Goal: Task Accomplishment & Management: Use online tool/utility

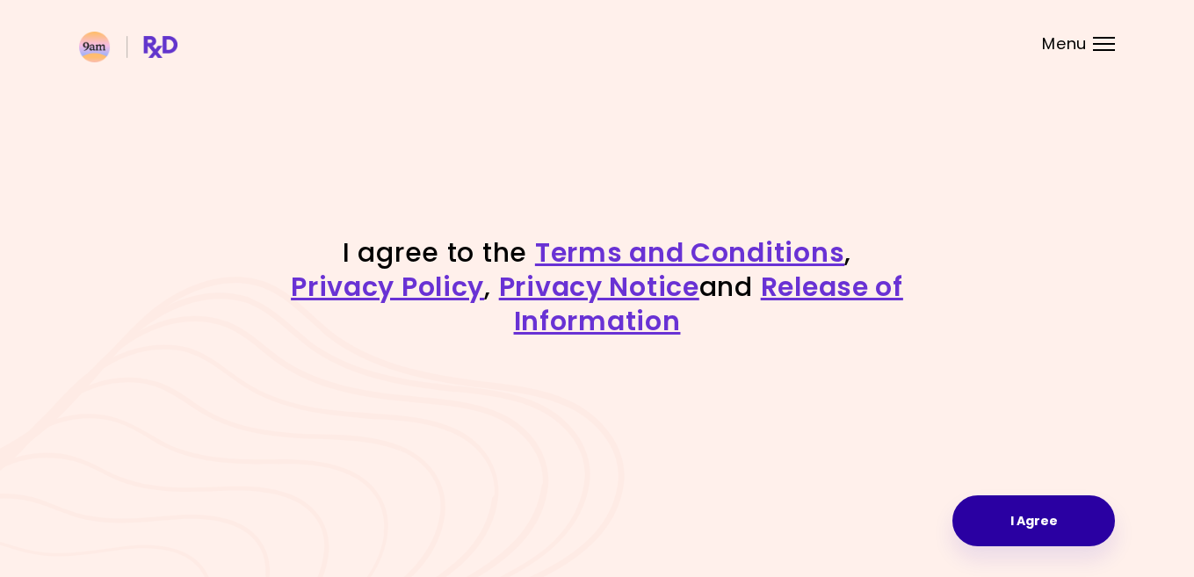
click at [1013, 523] on button "I Agree" at bounding box center [1033, 520] width 163 height 51
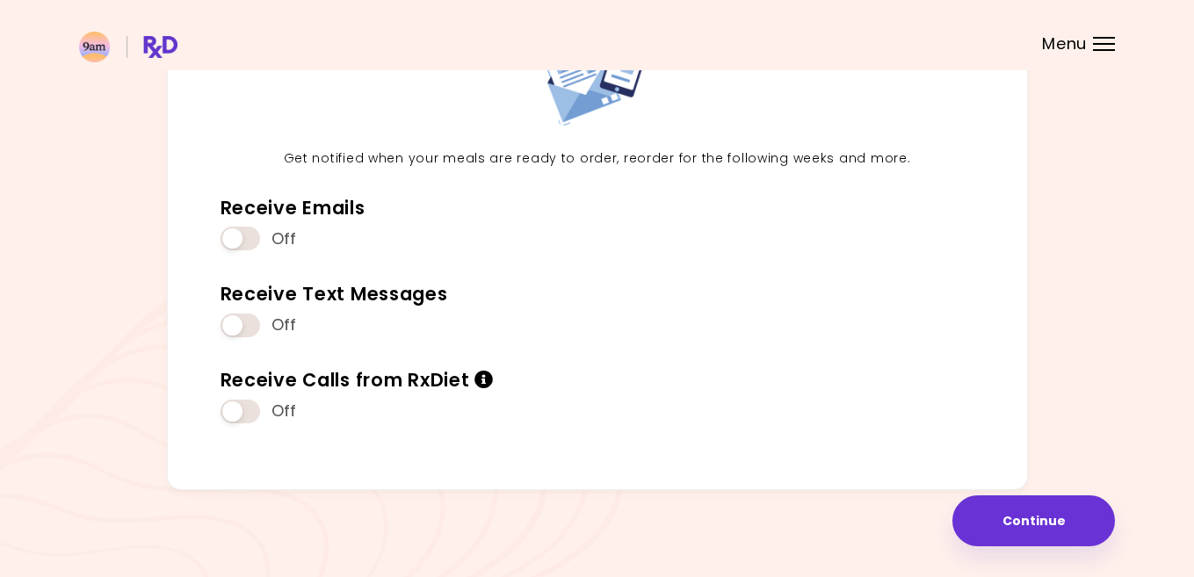
scroll to position [155, 0]
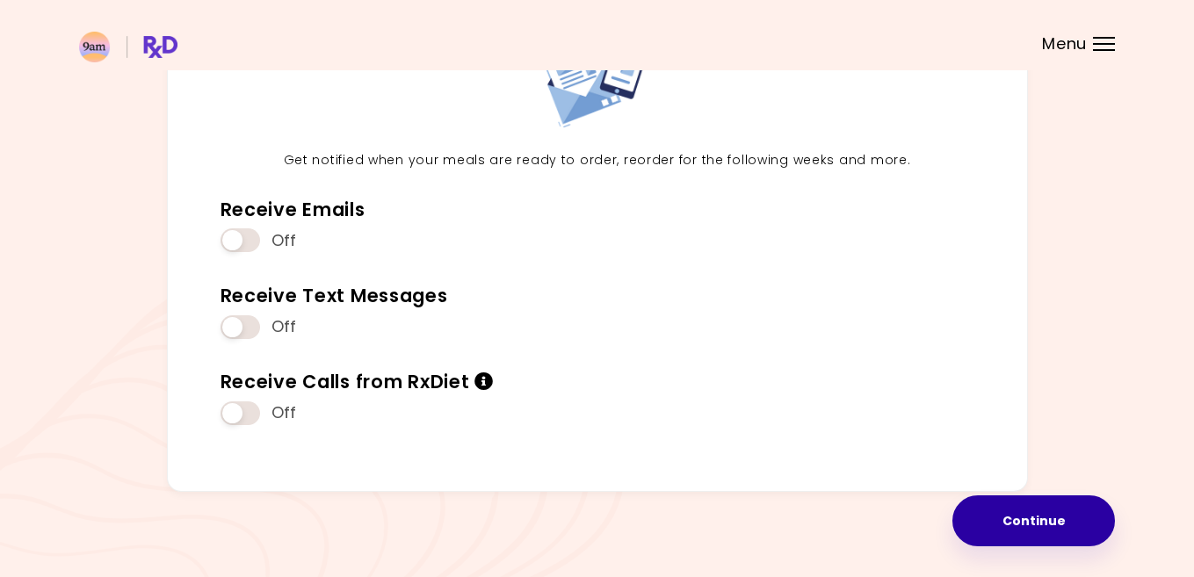
click at [1026, 520] on button "Continue" at bounding box center [1033, 520] width 163 height 51
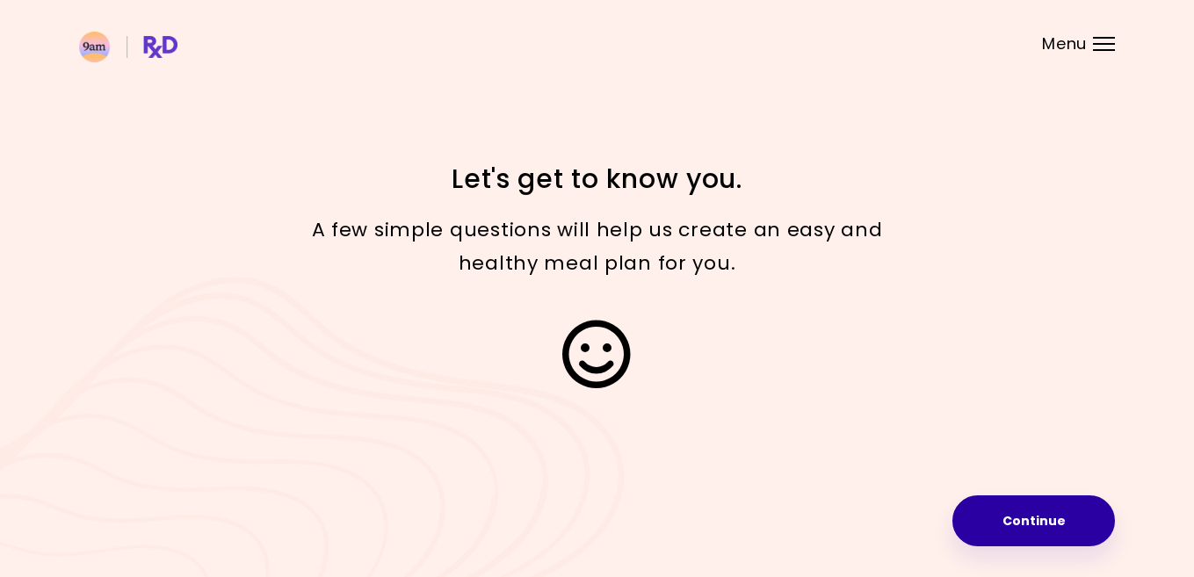
click at [1044, 516] on button "Continue" at bounding box center [1033, 520] width 163 height 51
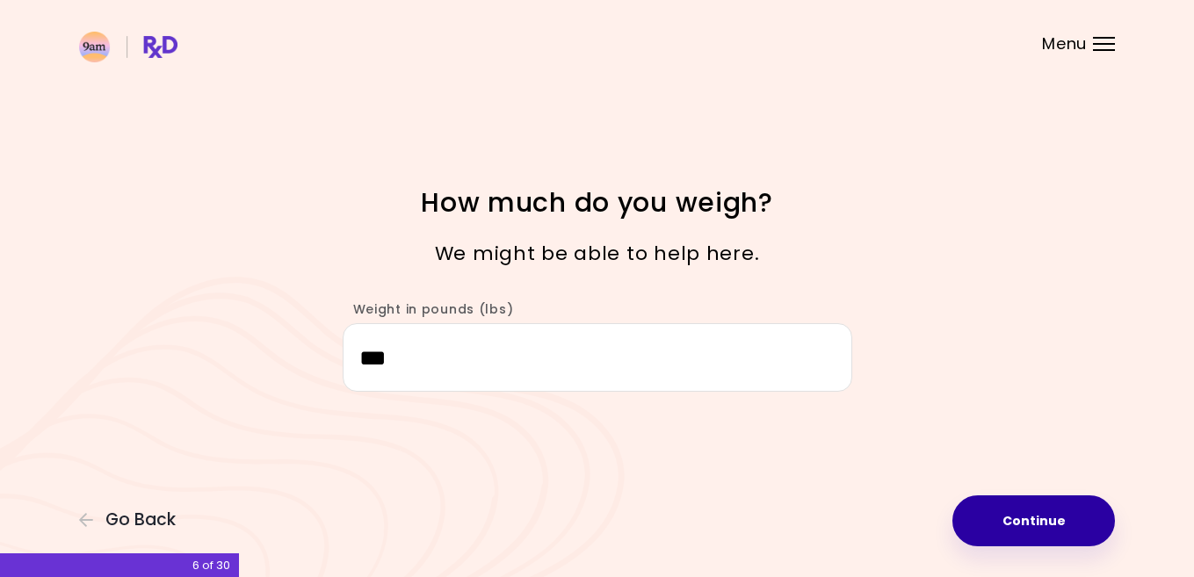
type input "***"
click at [1004, 524] on button "Continue" at bounding box center [1033, 520] width 163 height 51
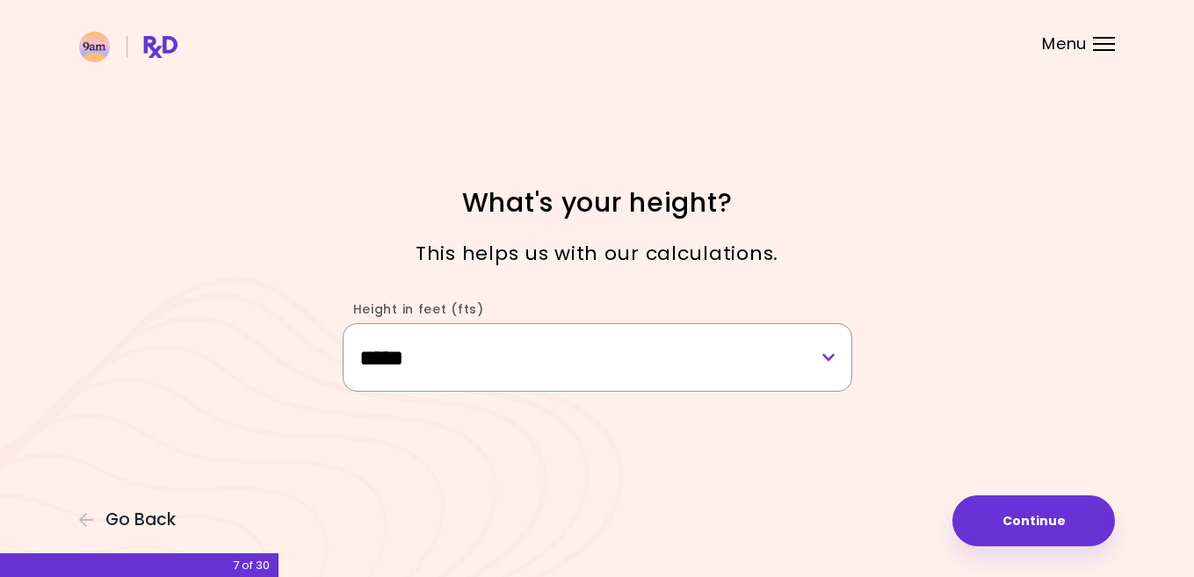
select select "****"
click at [1028, 527] on button "Continue" at bounding box center [1033, 520] width 163 height 51
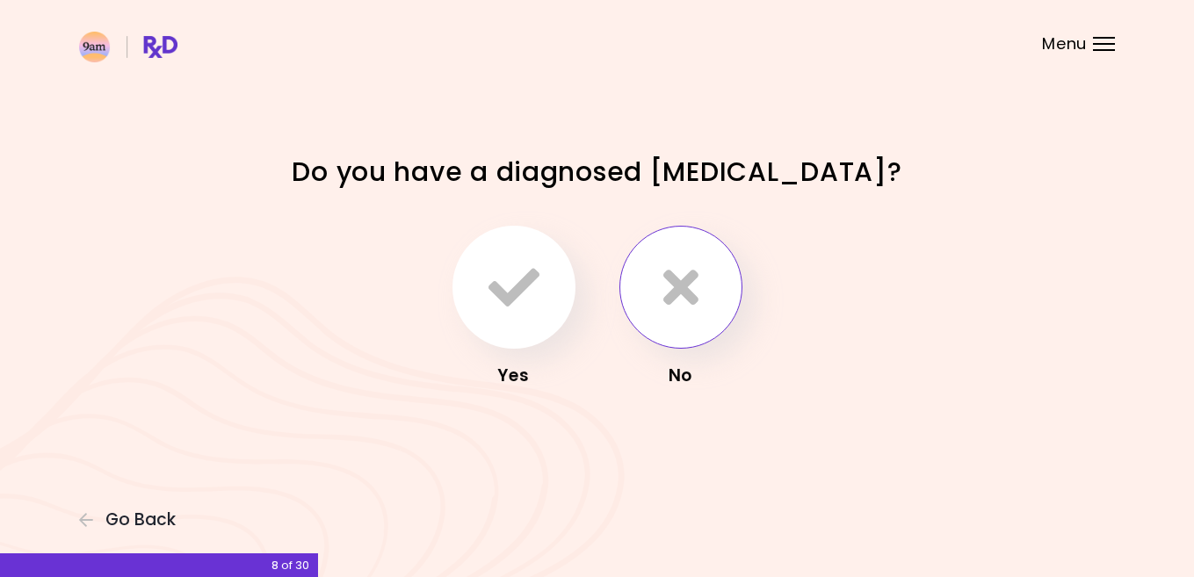
click at [681, 286] on icon "button" at bounding box center [680, 287] width 35 height 51
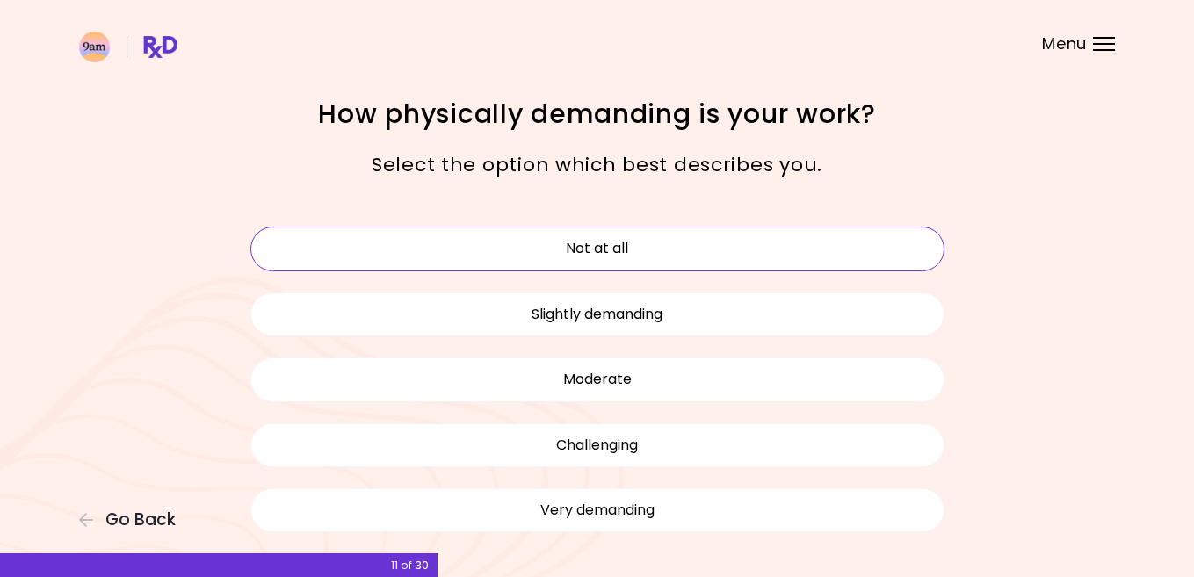
click at [690, 246] on button "Not at all" at bounding box center [597, 249] width 694 height 44
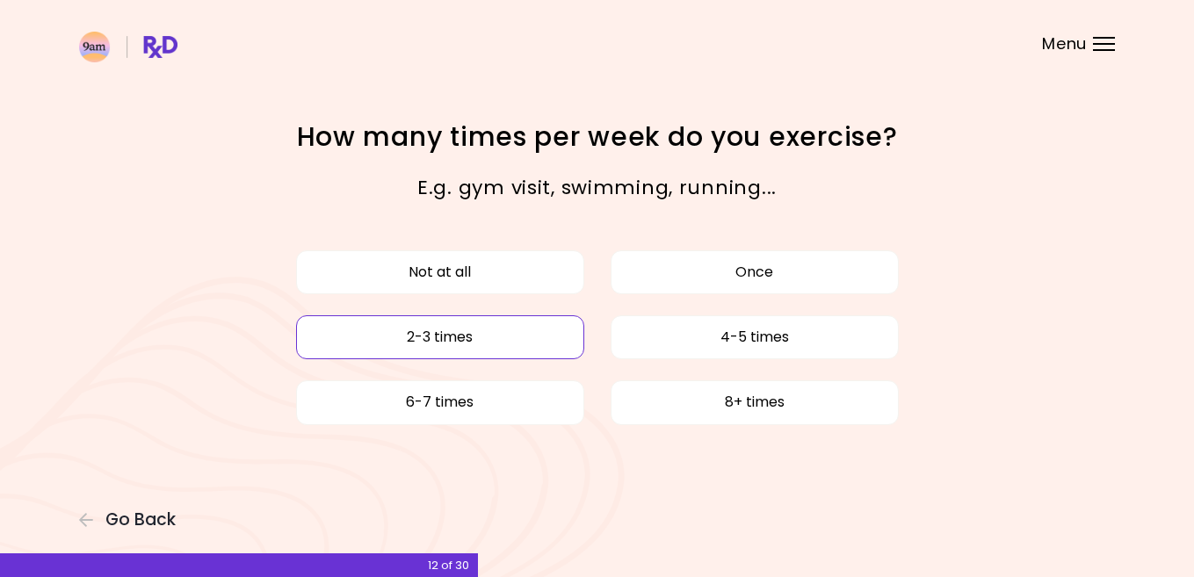
click at [493, 335] on button "2-3 times" at bounding box center [440, 337] width 288 height 44
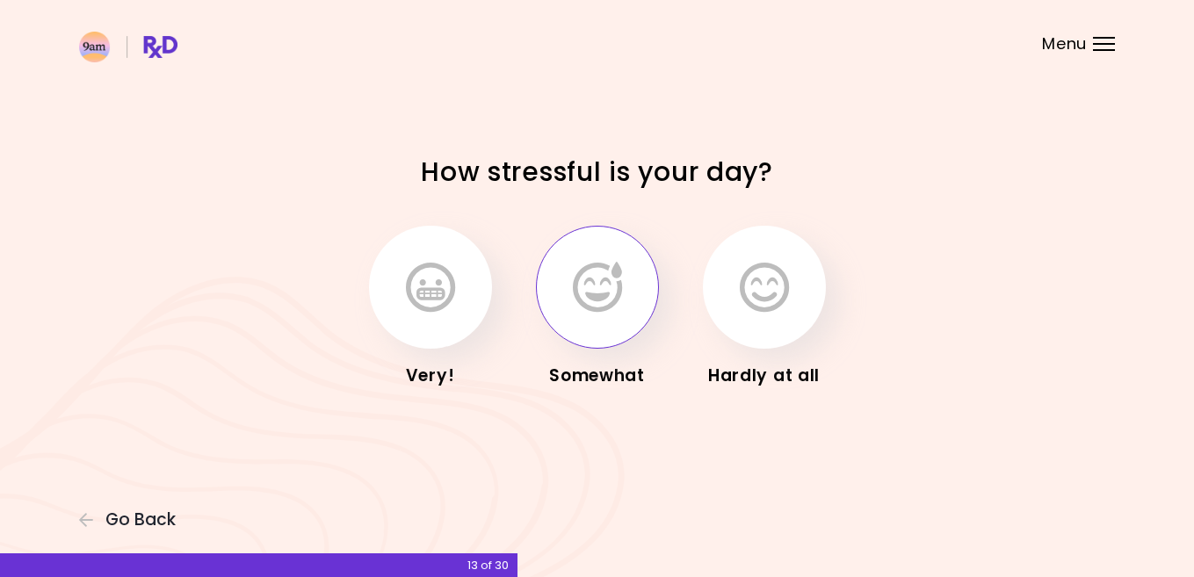
click at [629, 292] on button "button" at bounding box center [597, 287] width 123 height 123
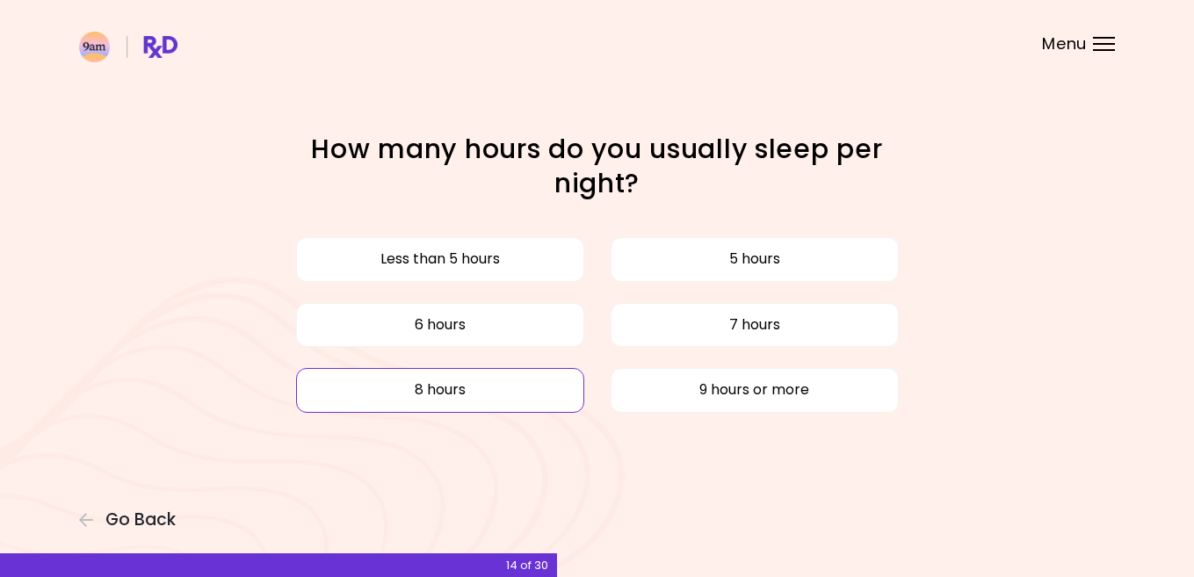
click at [494, 395] on button "8 hours" at bounding box center [440, 390] width 288 height 44
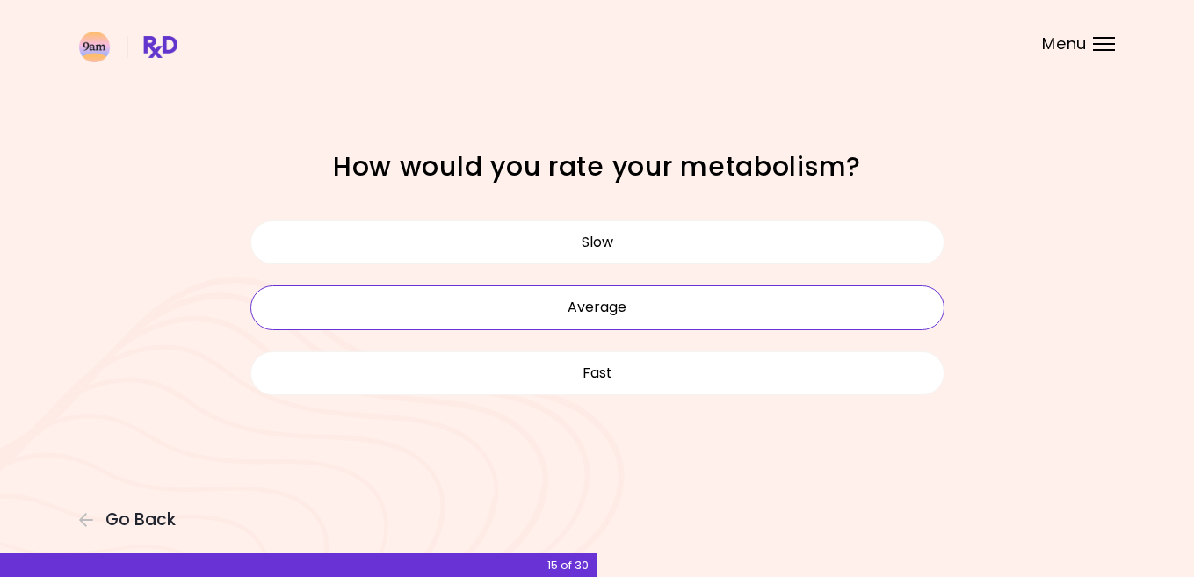
click at [645, 302] on button "Average" at bounding box center [597, 307] width 694 height 44
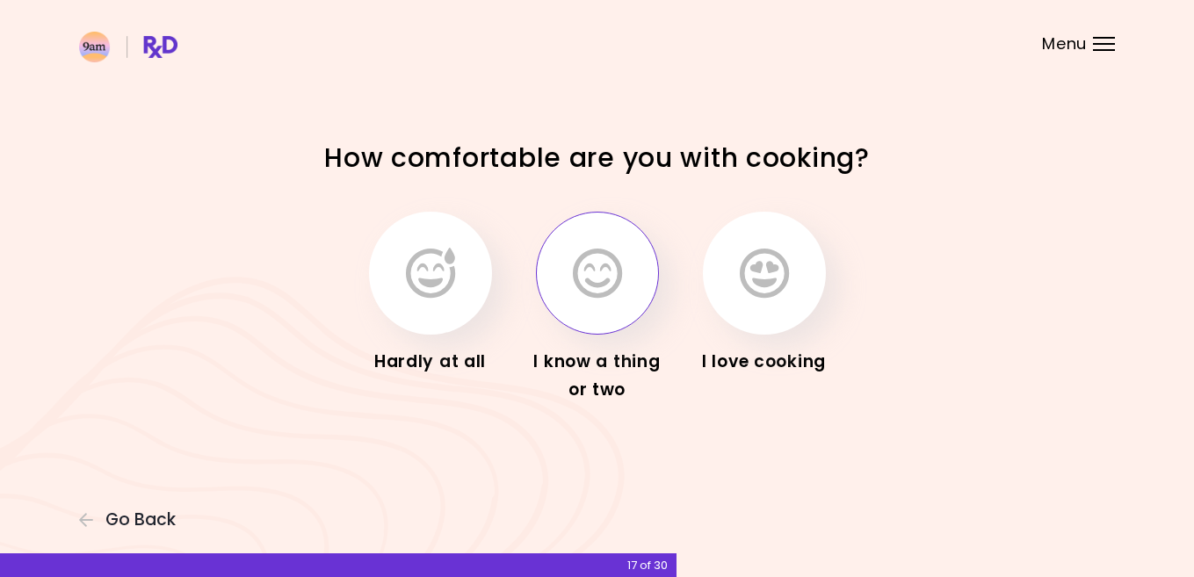
click at [626, 292] on button "button" at bounding box center [597, 273] width 123 height 123
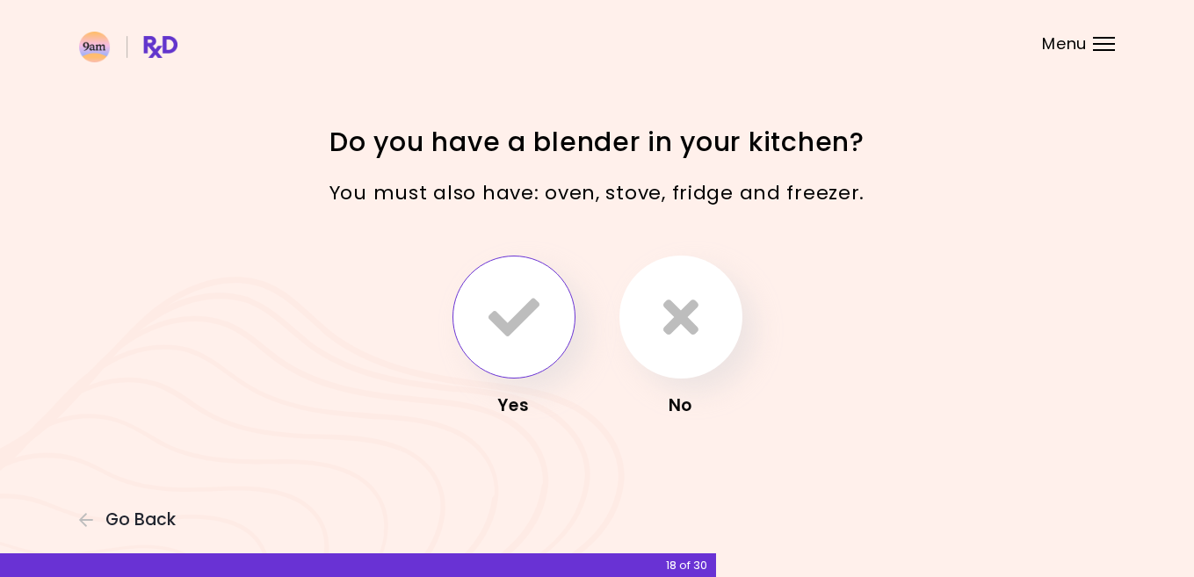
click at [489, 329] on icon "button" at bounding box center [513, 317] width 51 height 51
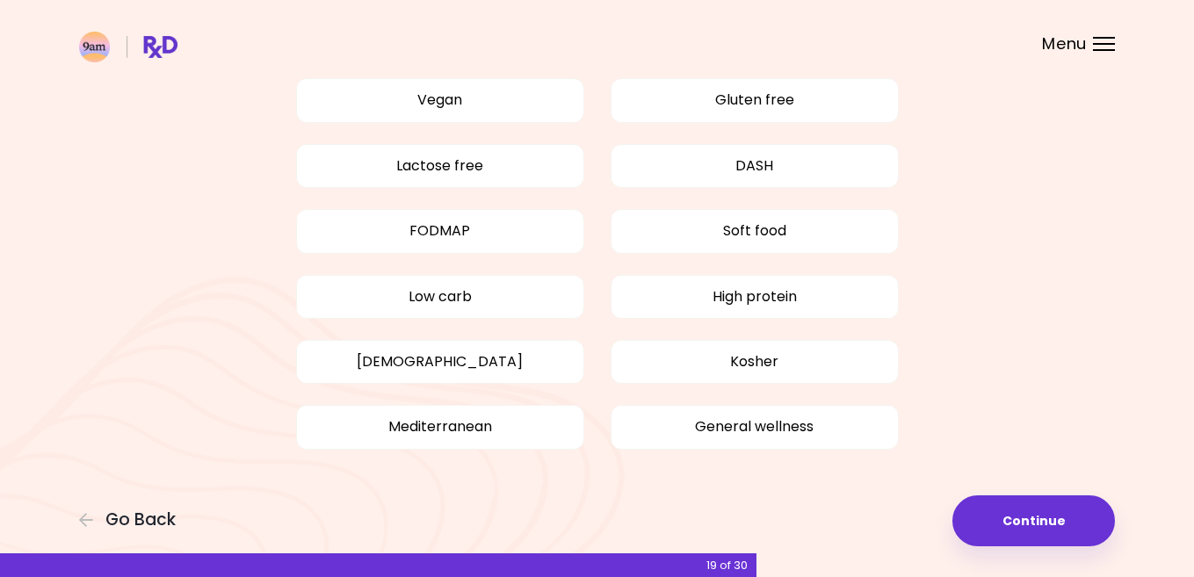
scroll to position [154, 0]
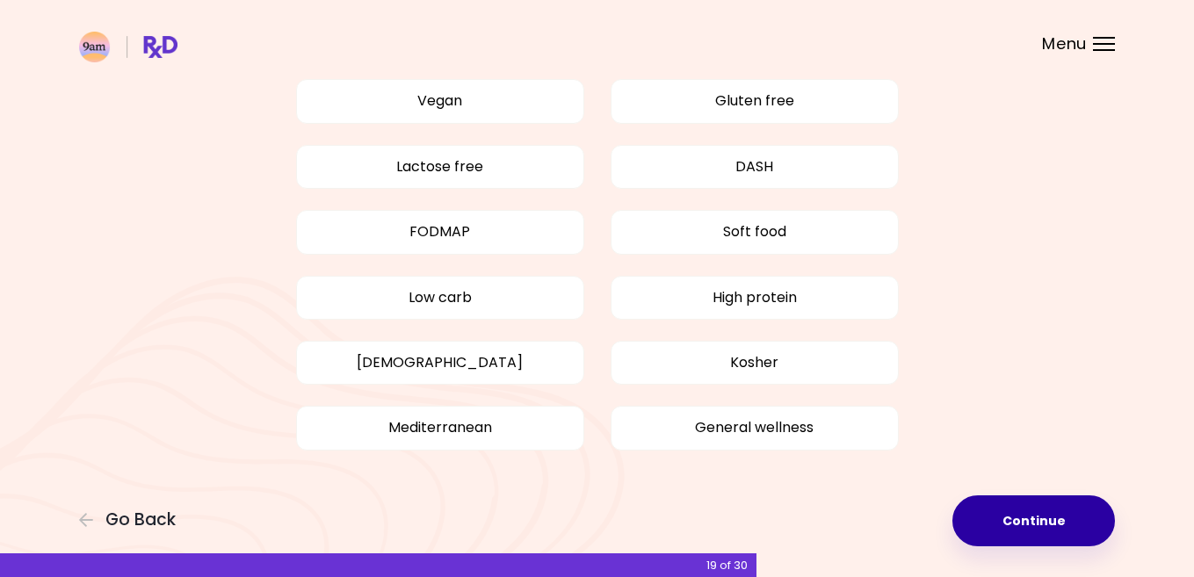
click at [993, 527] on button "Continue" at bounding box center [1033, 520] width 163 height 51
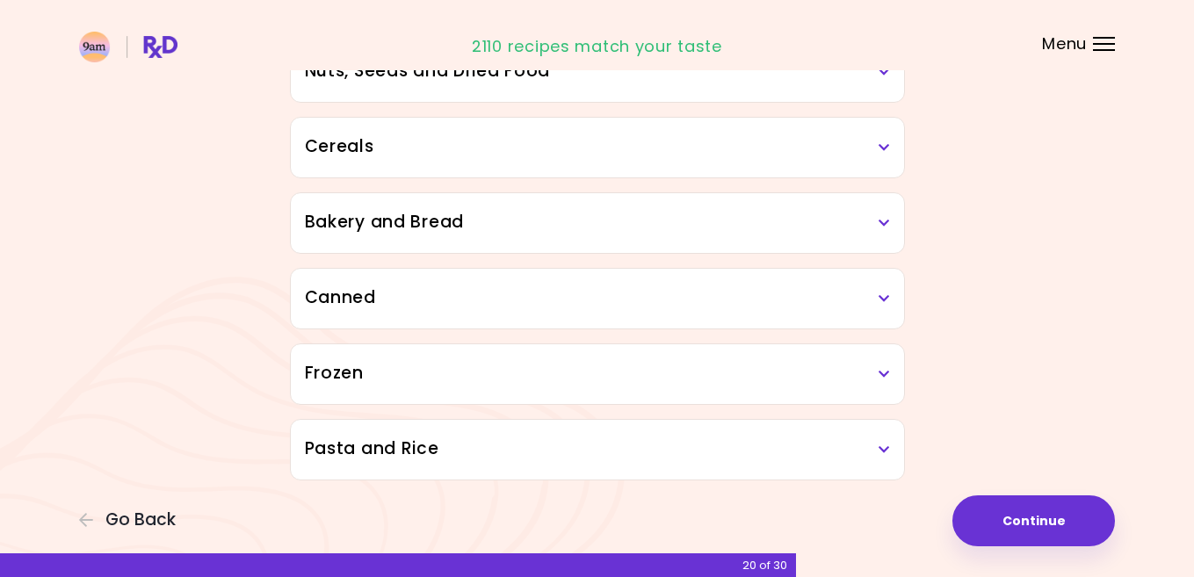
scroll to position [972, 0]
click at [1061, 502] on button "Continue" at bounding box center [1033, 520] width 163 height 51
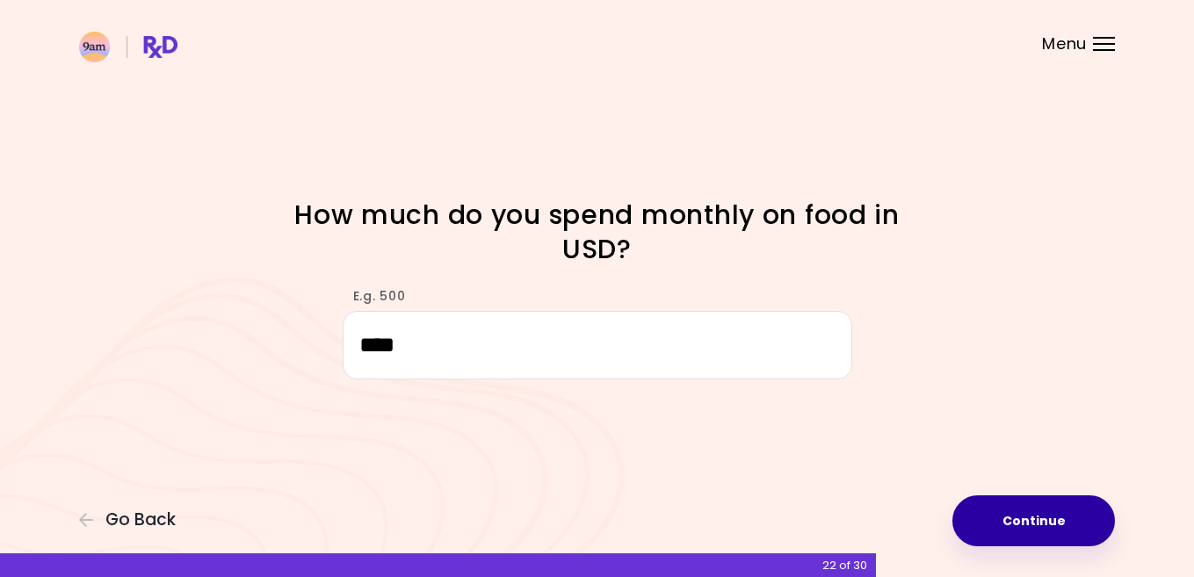
click at [1077, 531] on button "Continue" at bounding box center [1033, 520] width 163 height 51
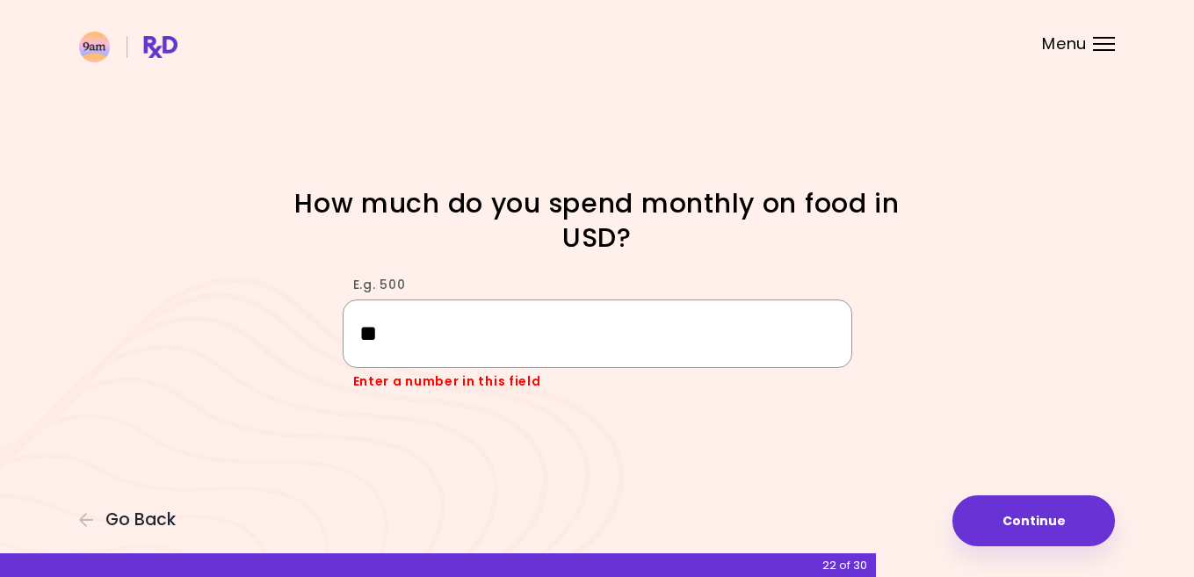
type input "*"
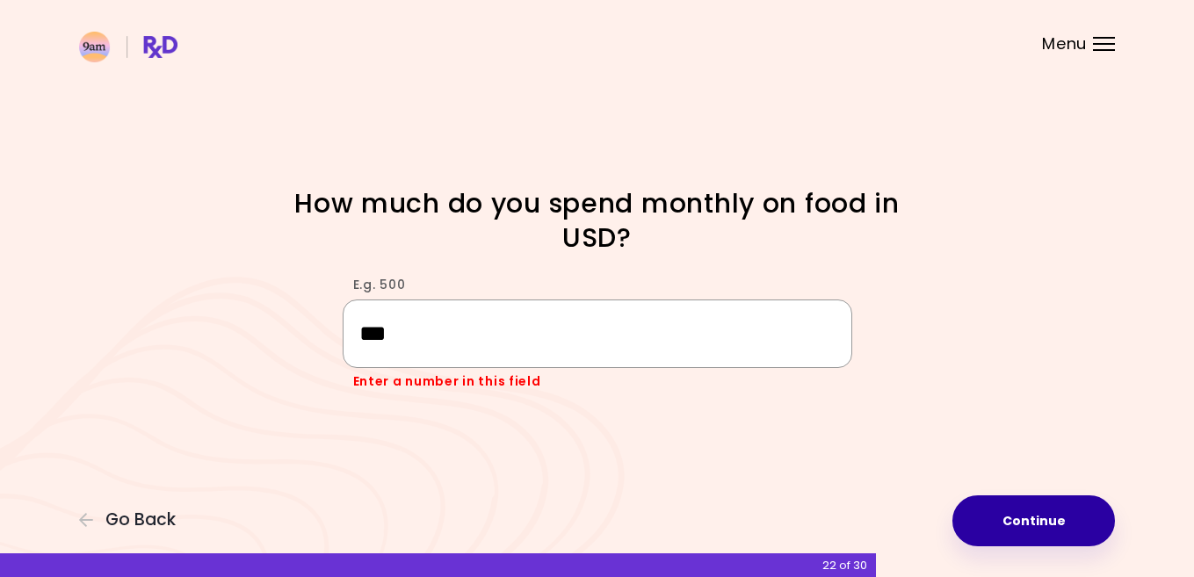
type input "***"
click at [1066, 525] on button "Continue" at bounding box center [1033, 520] width 163 height 51
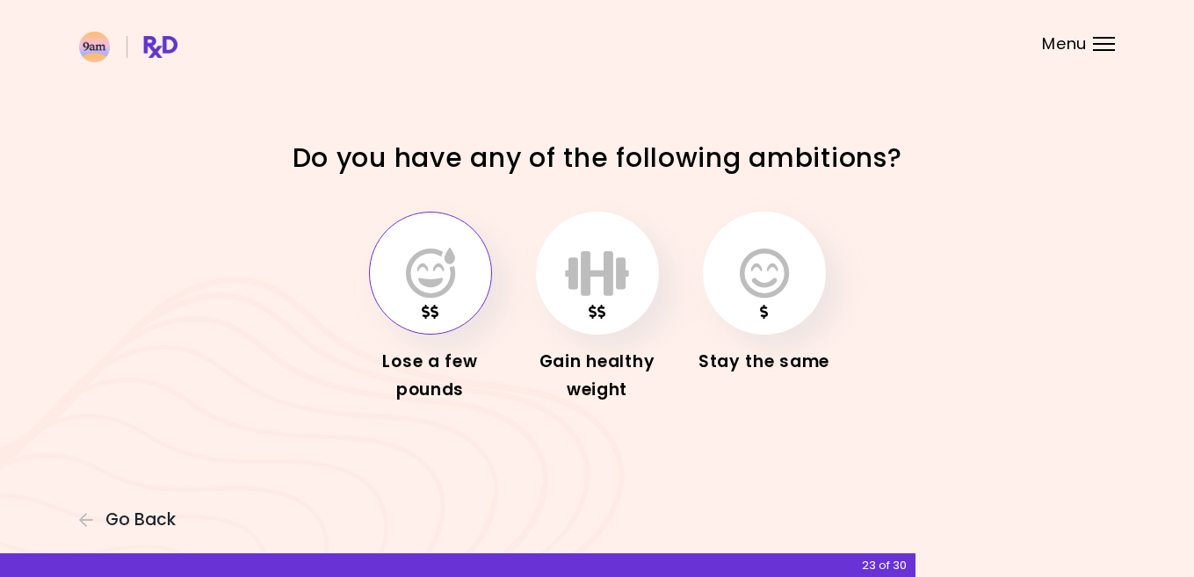
click at [437, 267] on icon "button" at bounding box center [430, 273] width 49 height 51
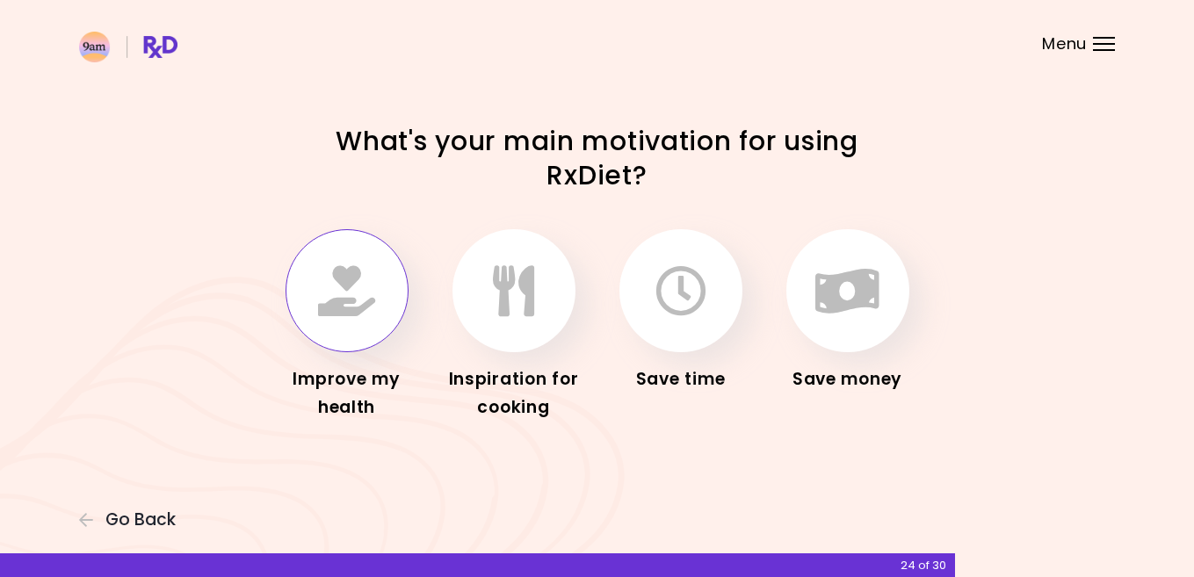
click at [366, 296] on icon "button" at bounding box center [346, 290] width 57 height 51
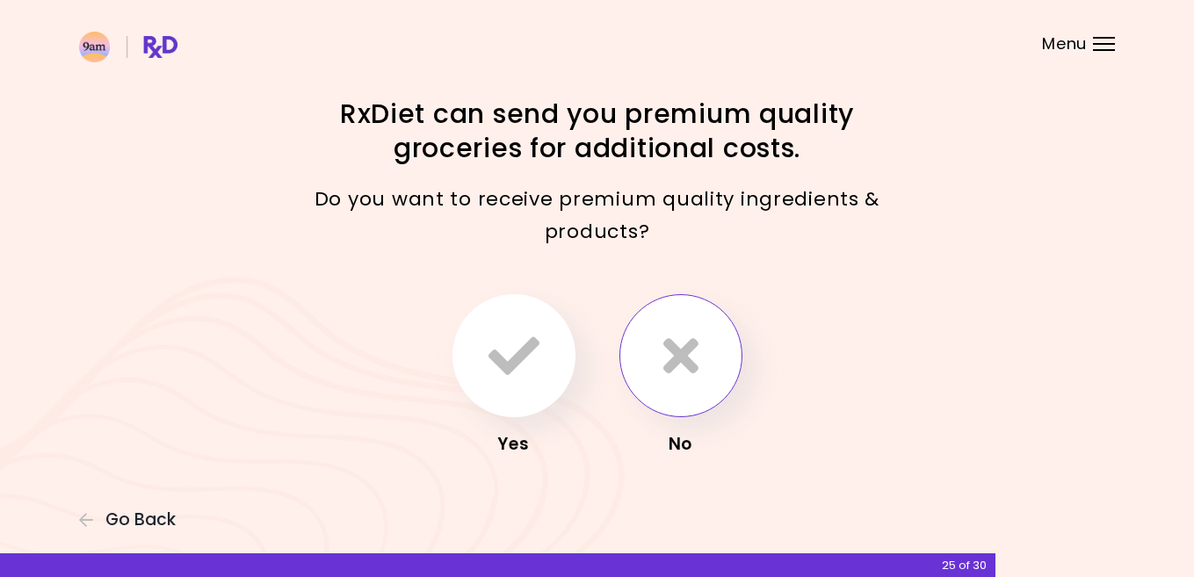
click at [686, 383] on button "button" at bounding box center [680, 355] width 123 height 123
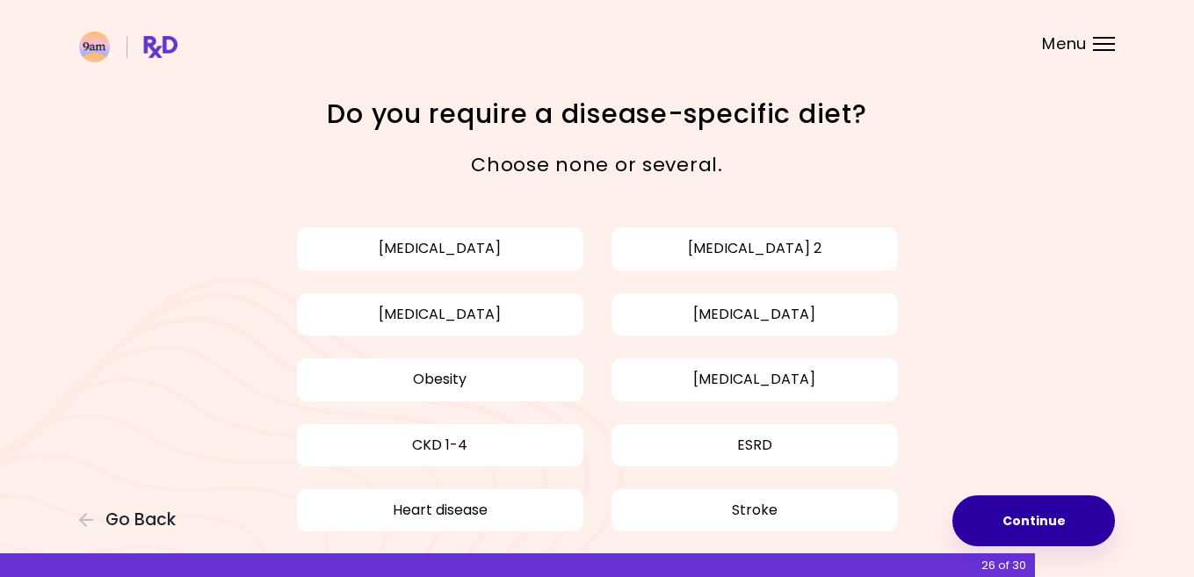
click at [1021, 511] on button "Continue" at bounding box center [1033, 520] width 163 height 51
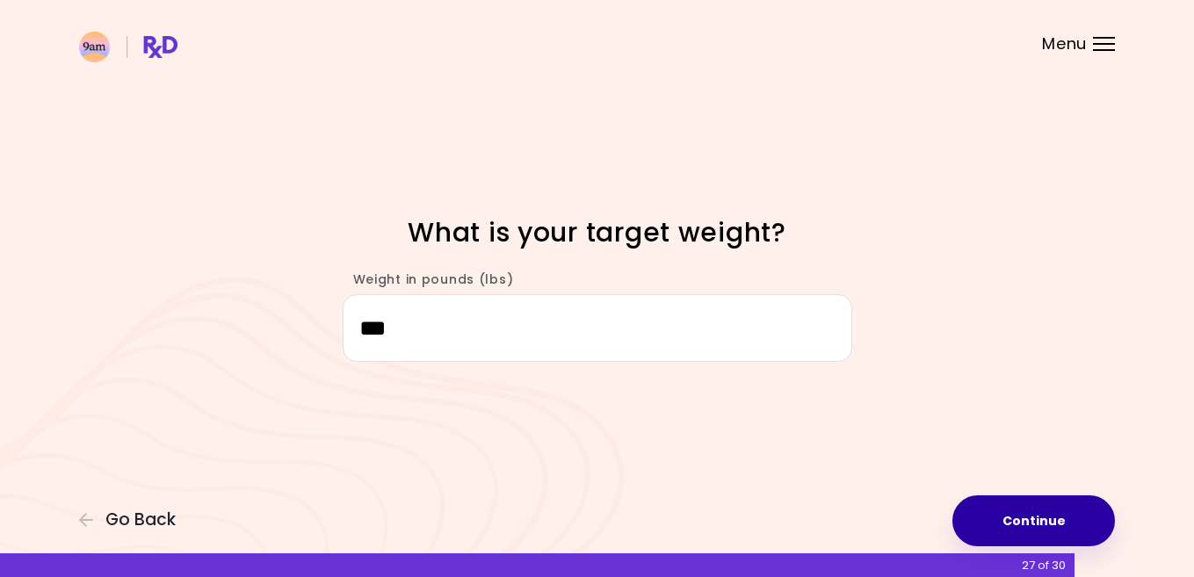
type input "***"
click at [1015, 518] on button "Continue" at bounding box center [1033, 520] width 163 height 51
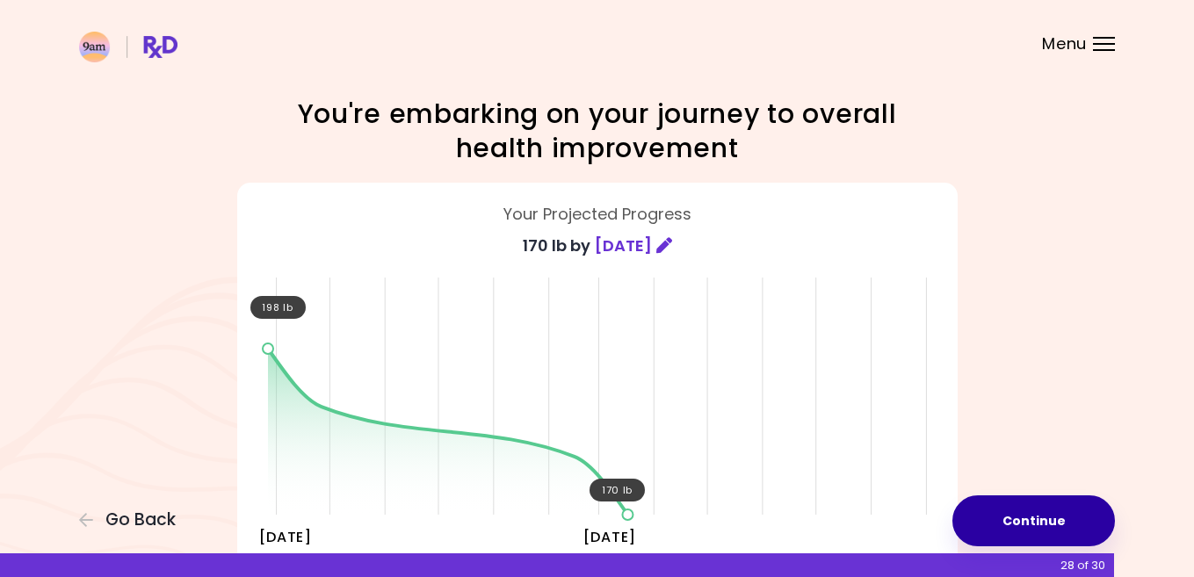
click at [1041, 515] on button "Continue" at bounding box center [1033, 520] width 163 height 51
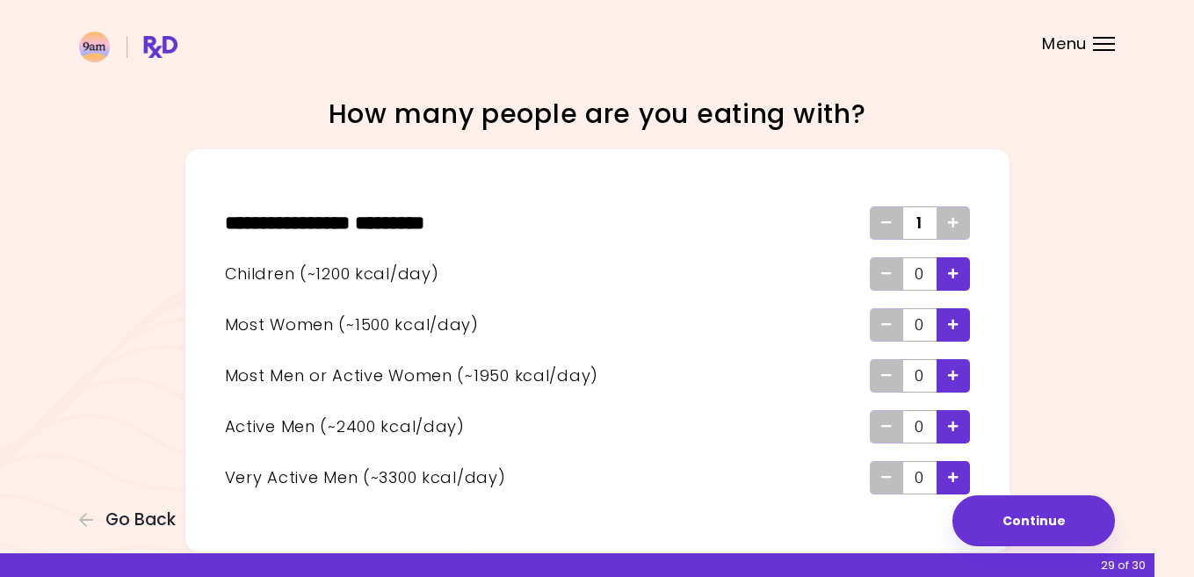
click at [951, 379] on icon "Add - Man or Active Woman" at bounding box center [953, 375] width 11 height 11
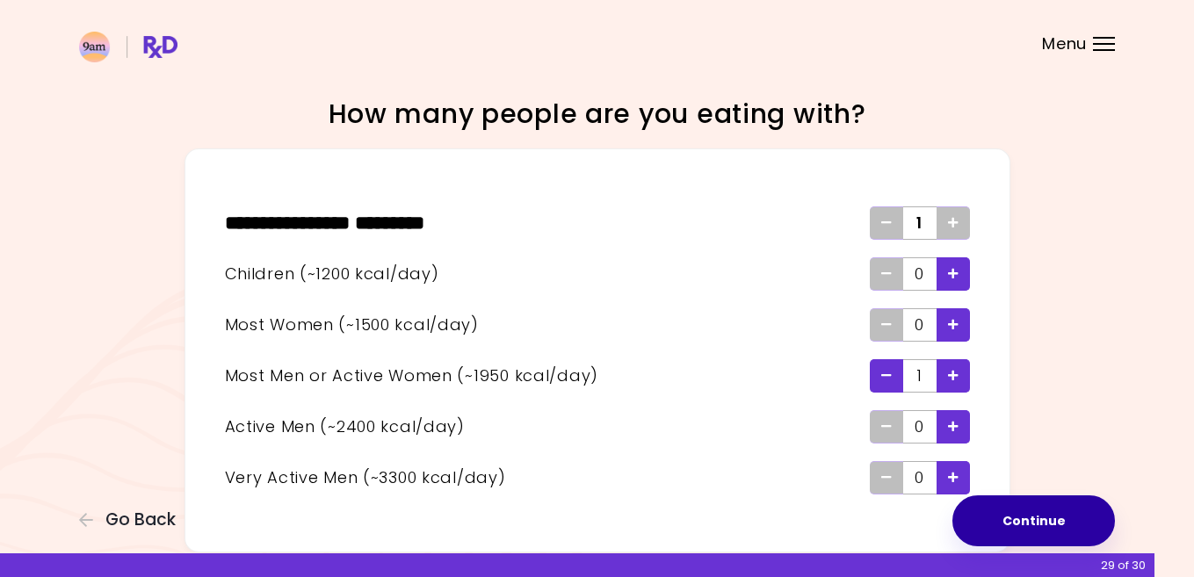
click at [1026, 524] on button "Continue" at bounding box center [1033, 520] width 163 height 51
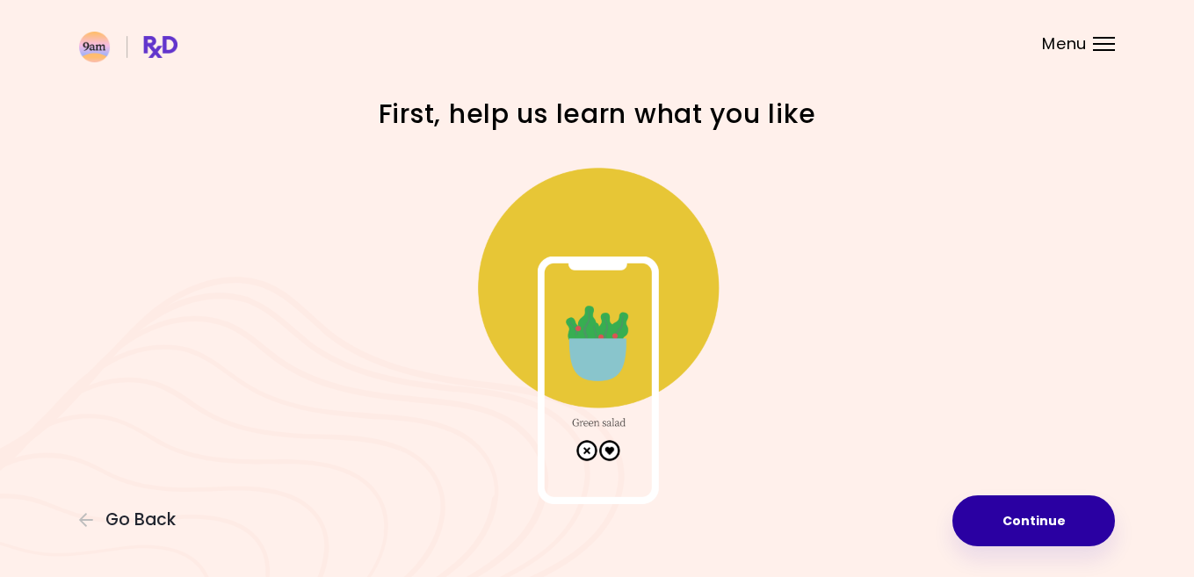
click at [1020, 519] on button "Continue" at bounding box center [1033, 520] width 163 height 51
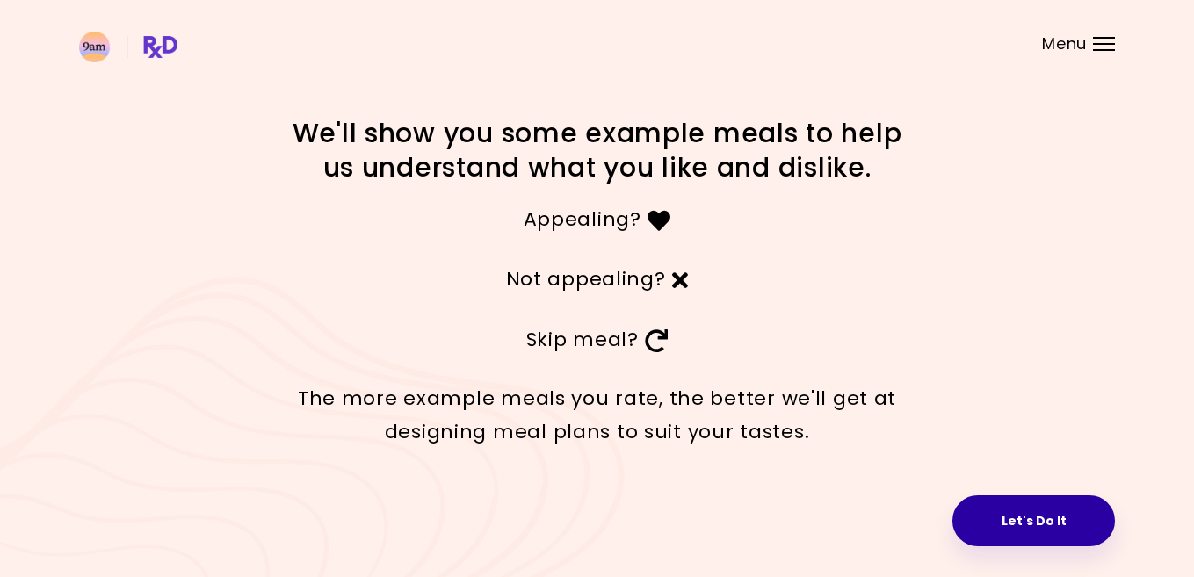
click at [1049, 522] on button "Let's Do It" at bounding box center [1033, 520] width 163 height 51
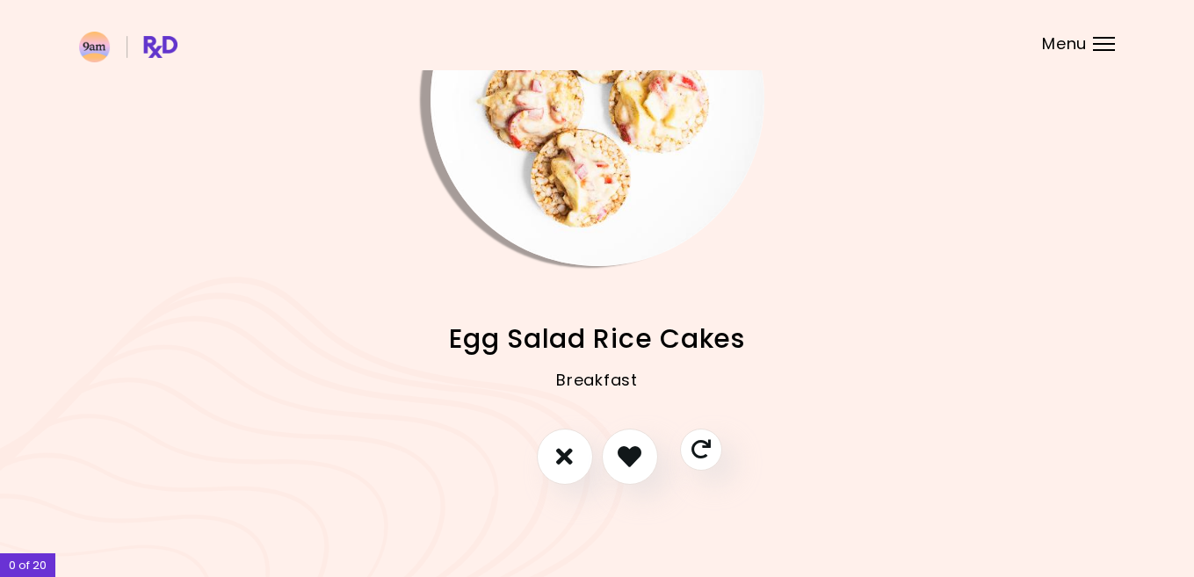
scroll to position [141, 0]
click at [636, 460] on icon "I like this recipe" at bounding box center [629, 457] width 27 height 27
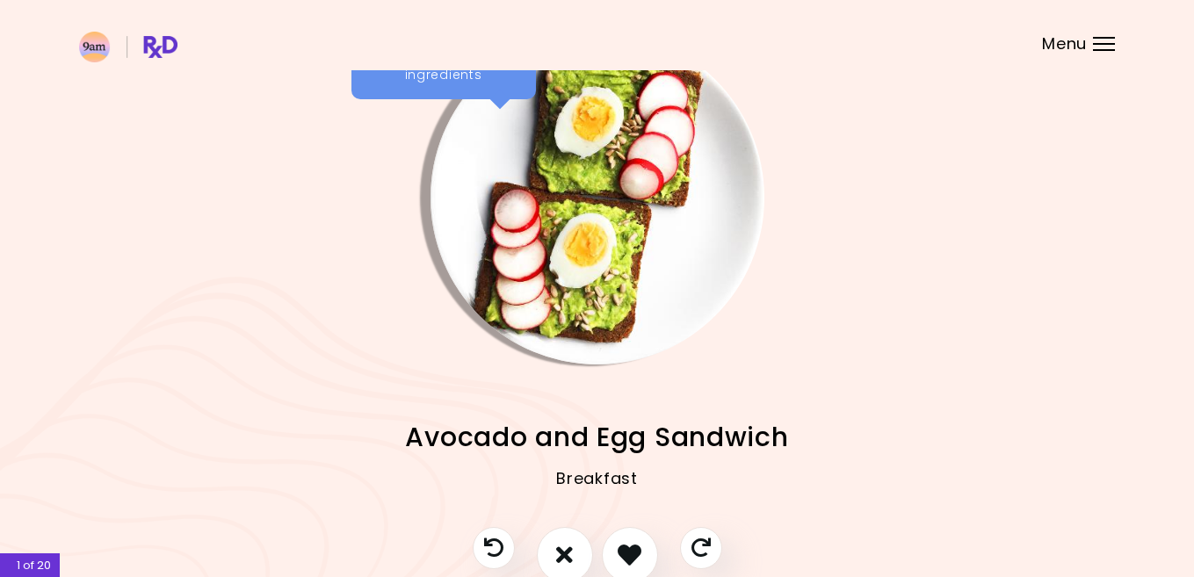
scroll to position [46, 0]
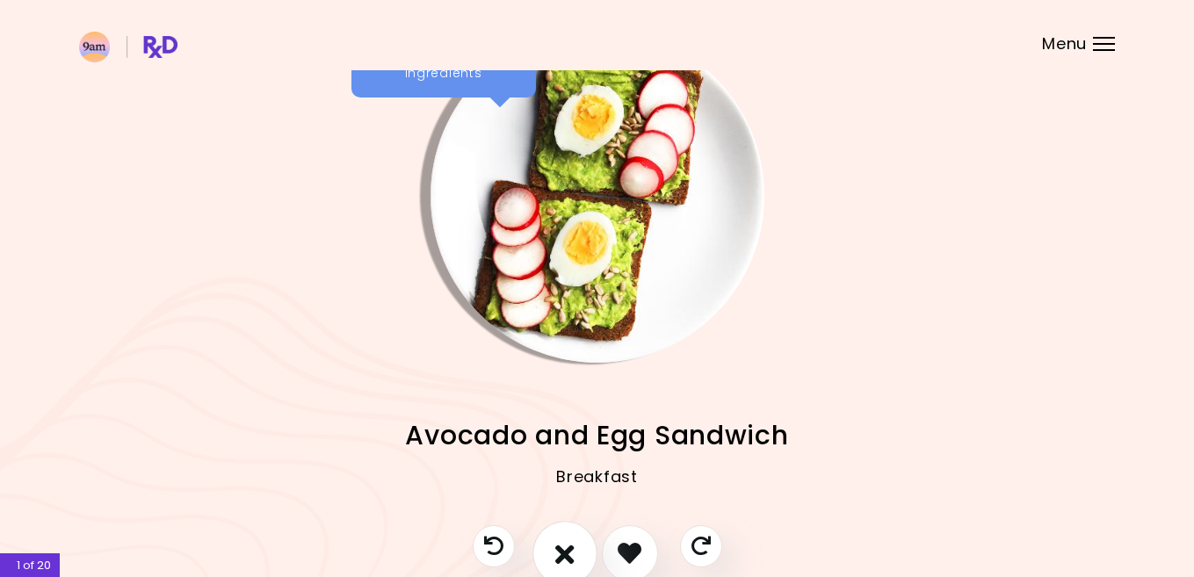
click at [567, 539] on icon "I don't like this recipe" at bounding box center [564, 552] width 19 height 27
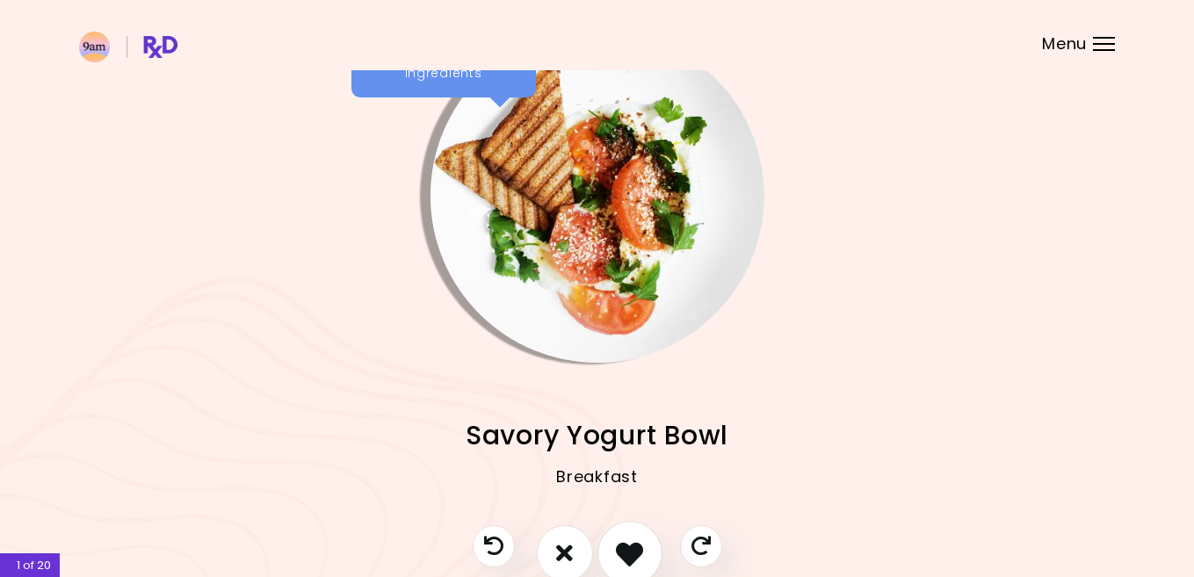
click at [619, 552] on icon "I like this recipe" at bounding box center [629, 552] width 27 height 27
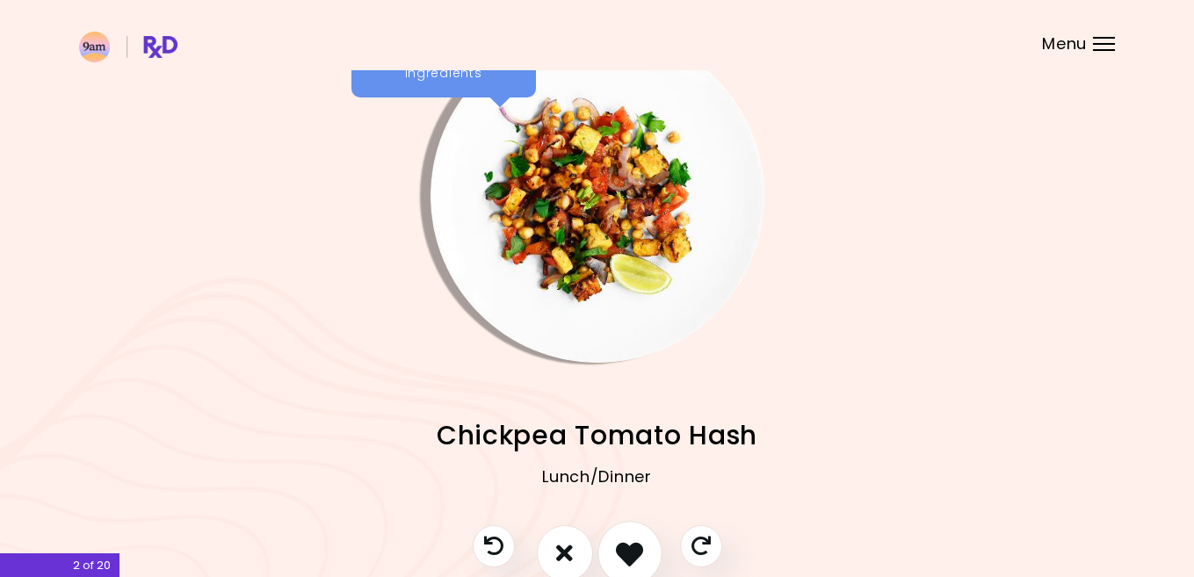
click at [619, 552] on icon "I like this recipe" at bounding box center [629, 552] width 27 height 27
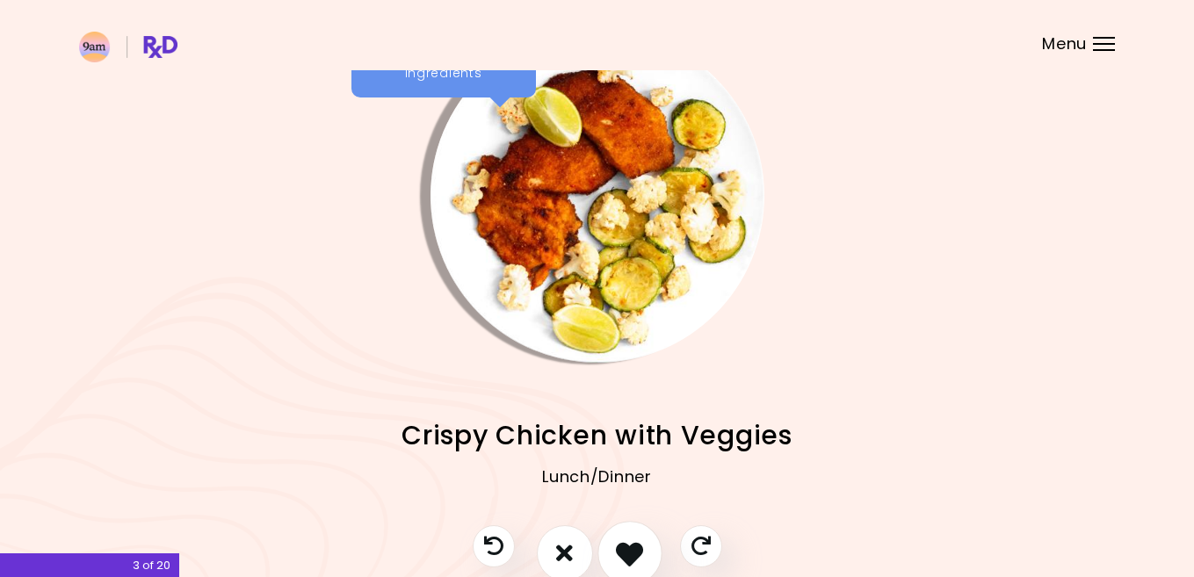
click at [619, 552] on icon "I like this recipe" at bounding box center [629, 552] width 27 height 27
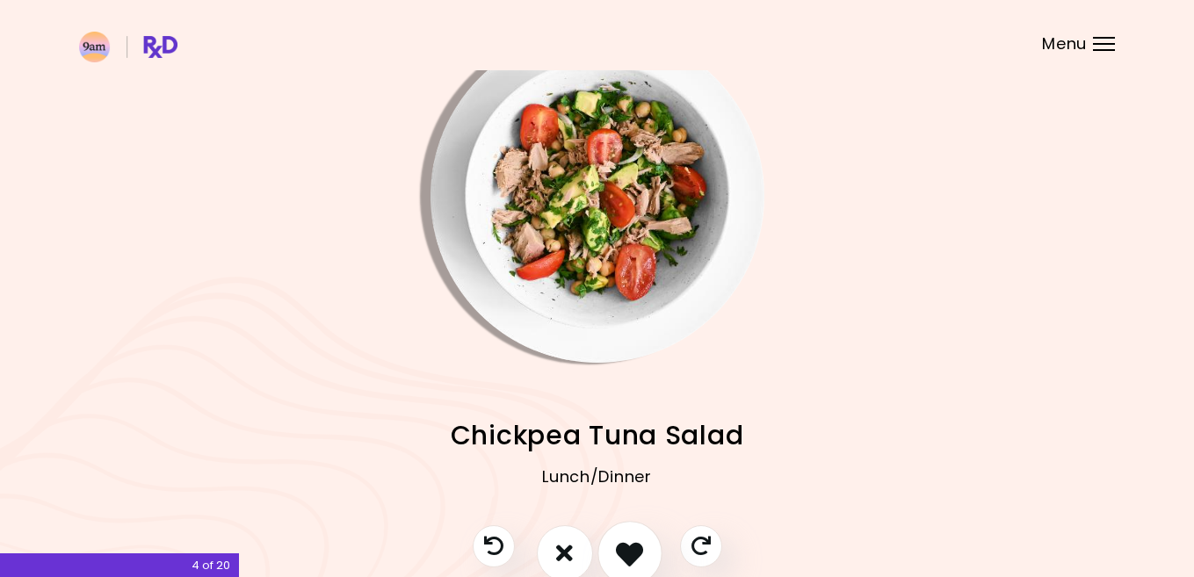
click at [619, 552] on icon "I like this recipe" at bounding box center [629, 552] width 27 height 27
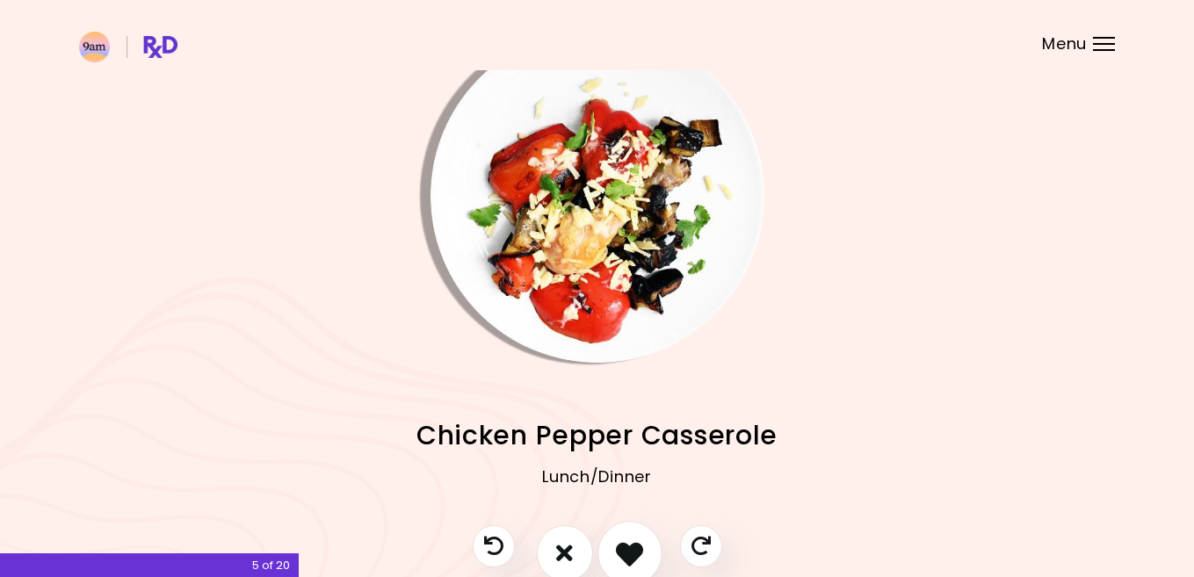
click at [619, 552] on icon "I like this recipe" at bounding box center [629, 552] width 27 height 27
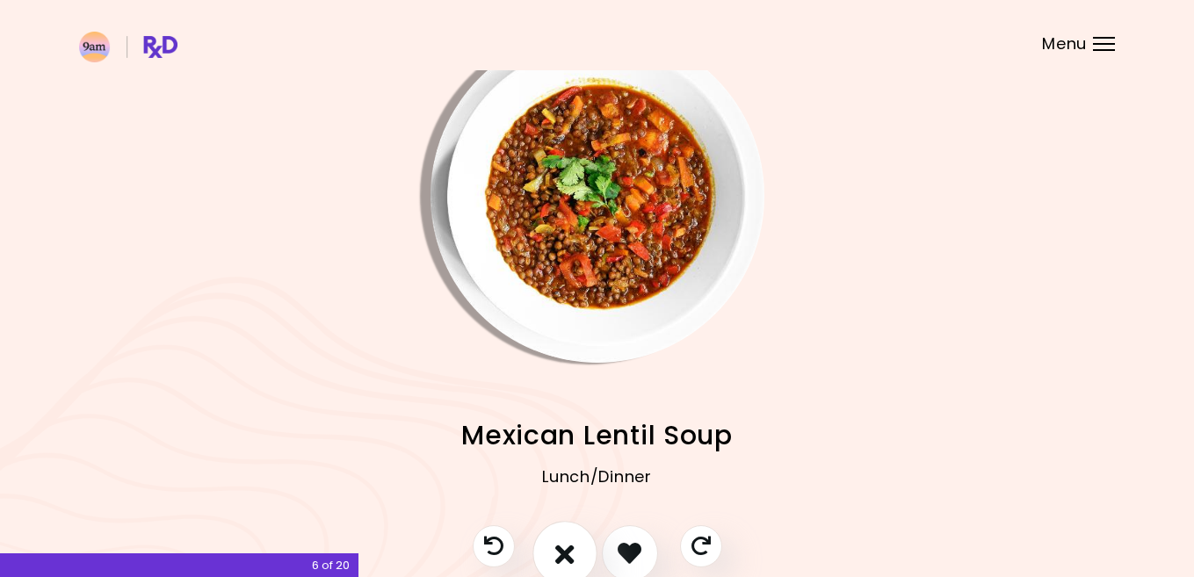
click at [573, 545] on icon "I don't like this recipe" at bounding box center [564, 552] width 19 height 27
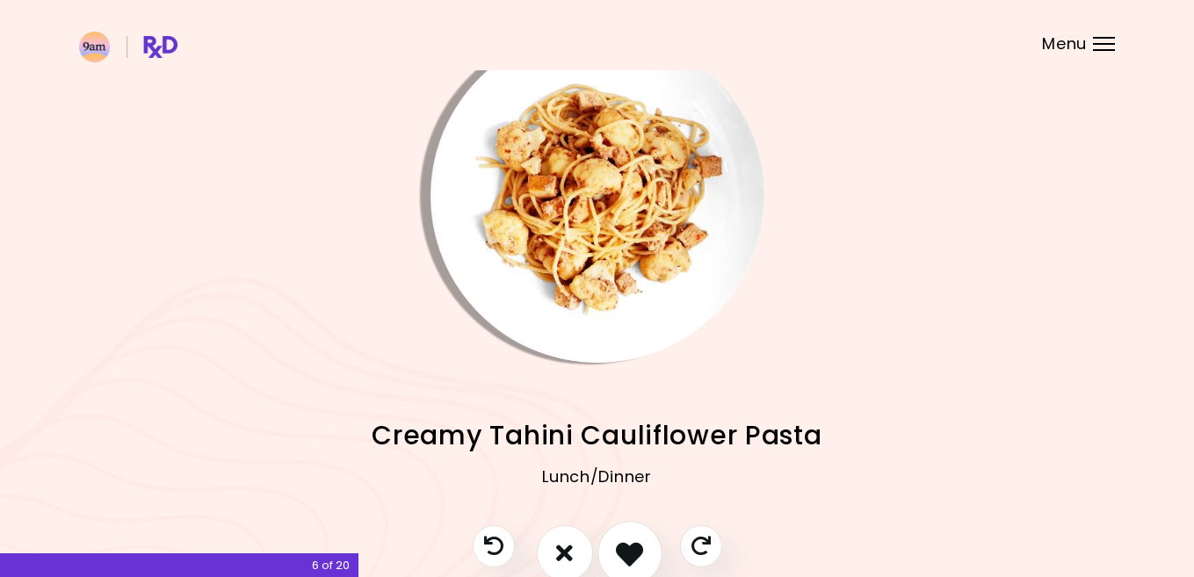
click at [606, 549] on button "I like this recipe" at bounding box center [629, 553] width 65 height 65
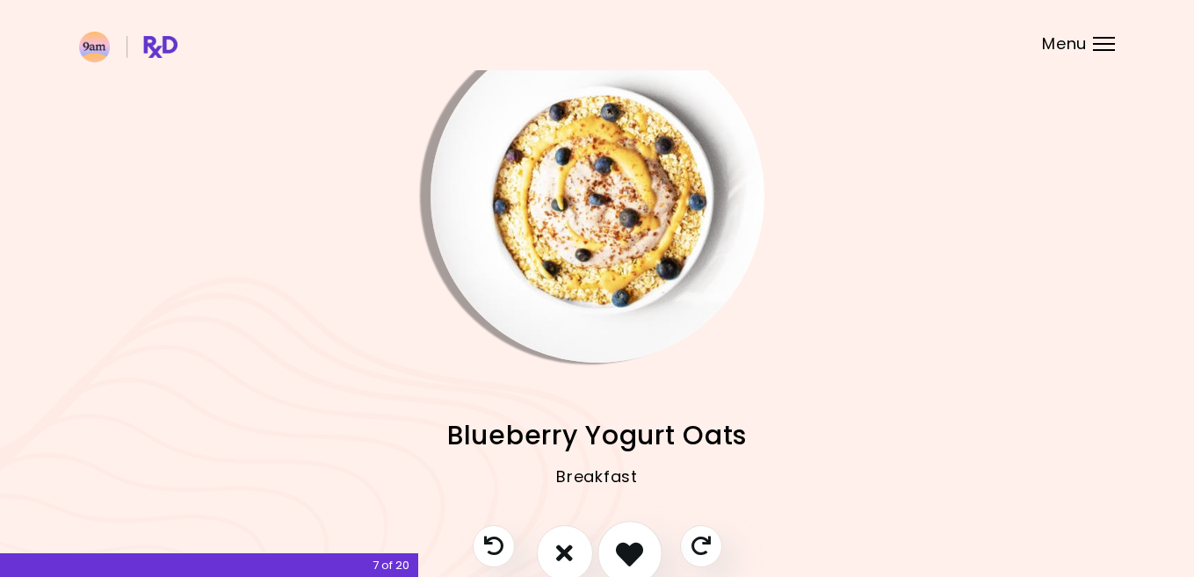
click at [612, 549] on button "I like this recipe" at bounding box center [629, 553] width 65 height 65
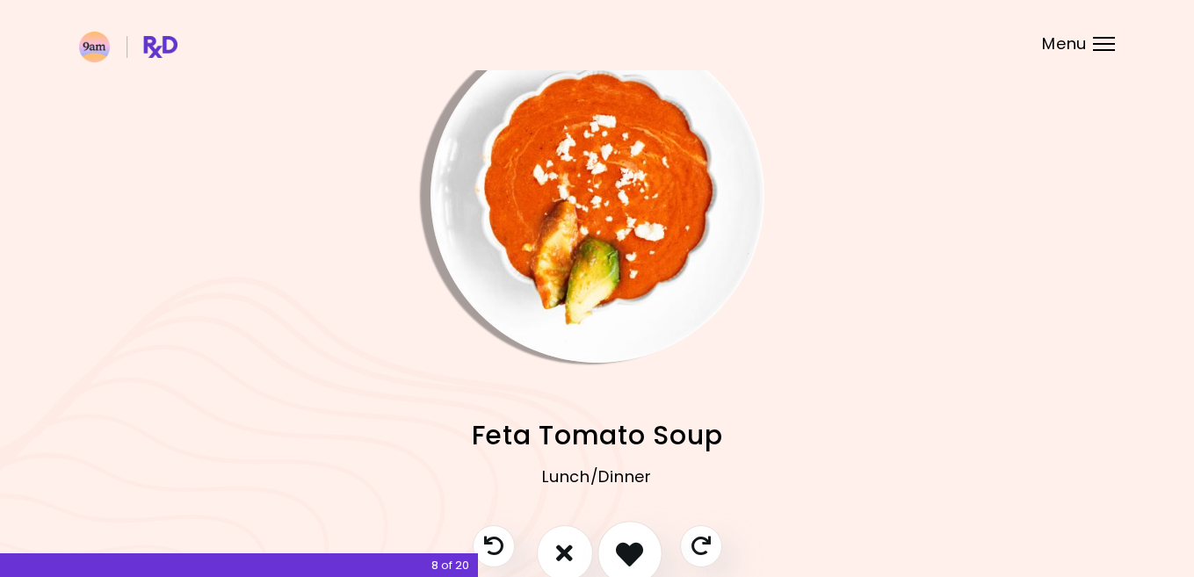
click at [613, 549] on button "I like this recipe" at bounding box center [629, 553] width 65 height 65
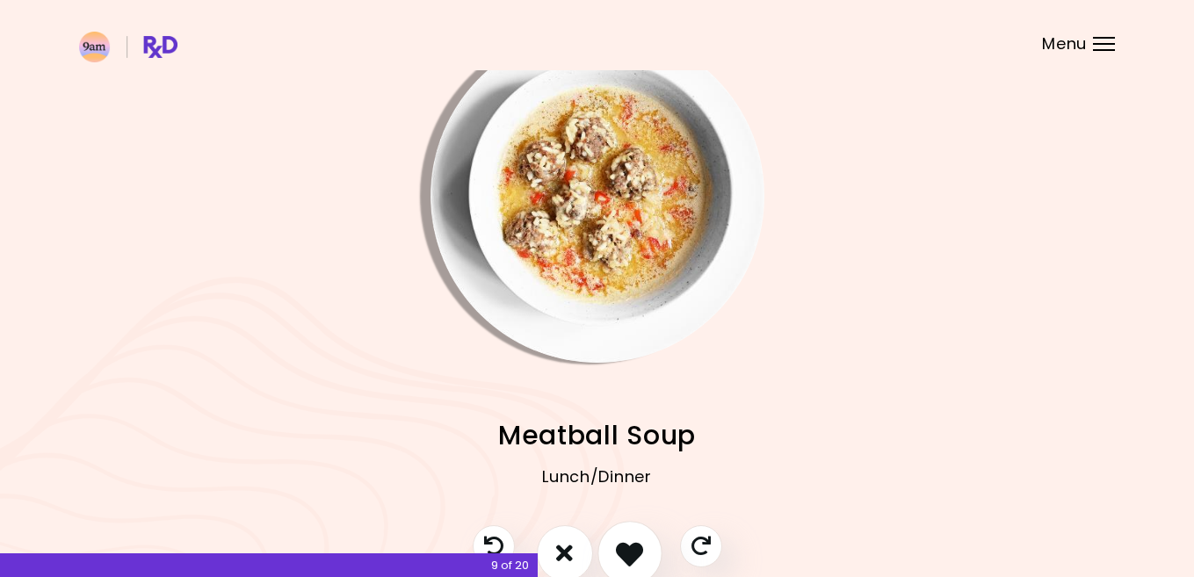
click at [613, 549] on button "I like this recipe" at bounding box center [629, 553] width 65 height 65
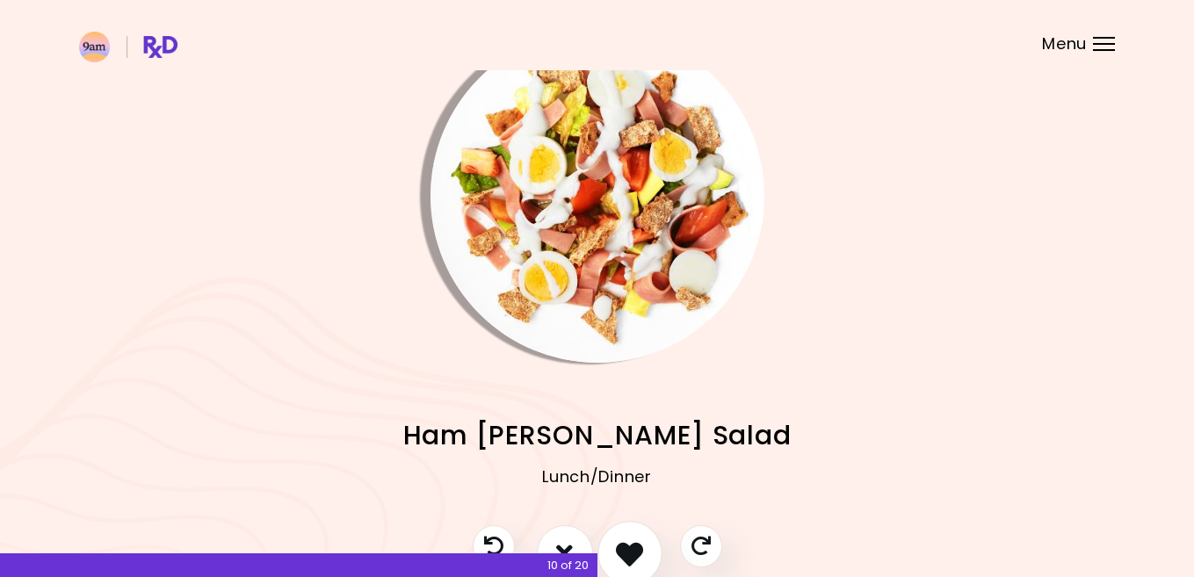
click at [613, 549] on button "I like this recipe" at bounding box center [629, 553] width 65 height 65
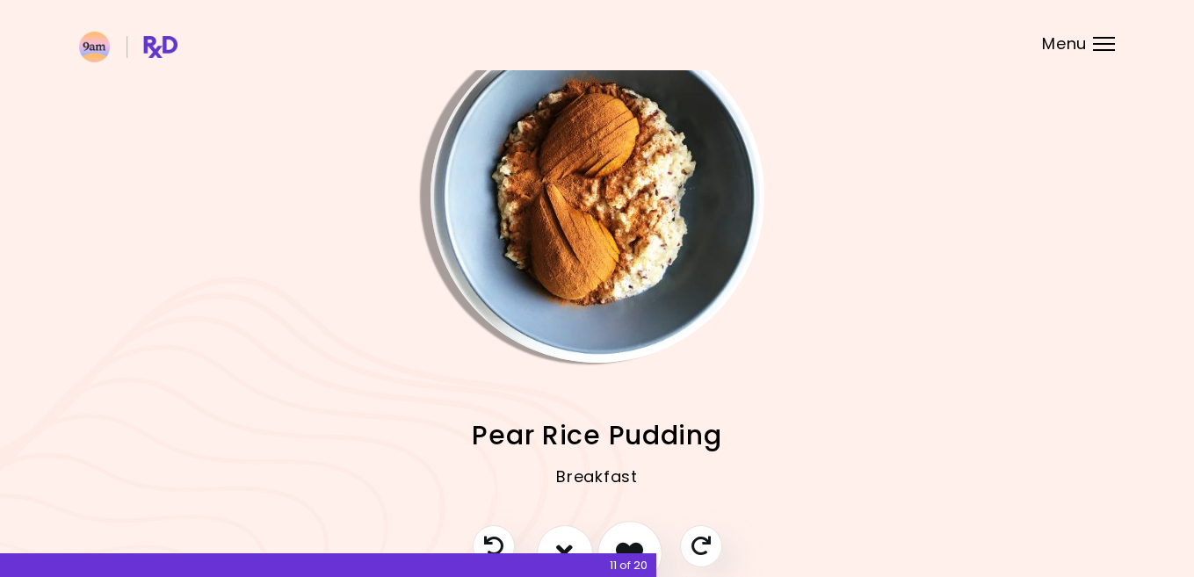
click at [625, 539] on icon "I like this recipe" at bounding box center [629, 552] width 27 height 27
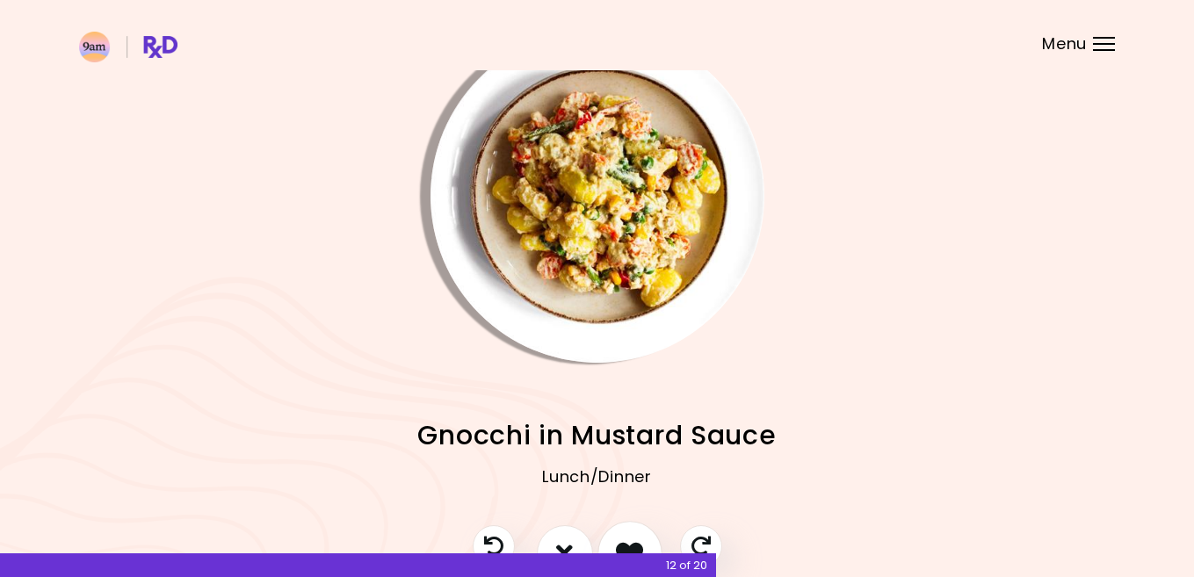
click at [625, 539] on icon "I like this recipe" at bounding box center [629, 552] width 27 height 27
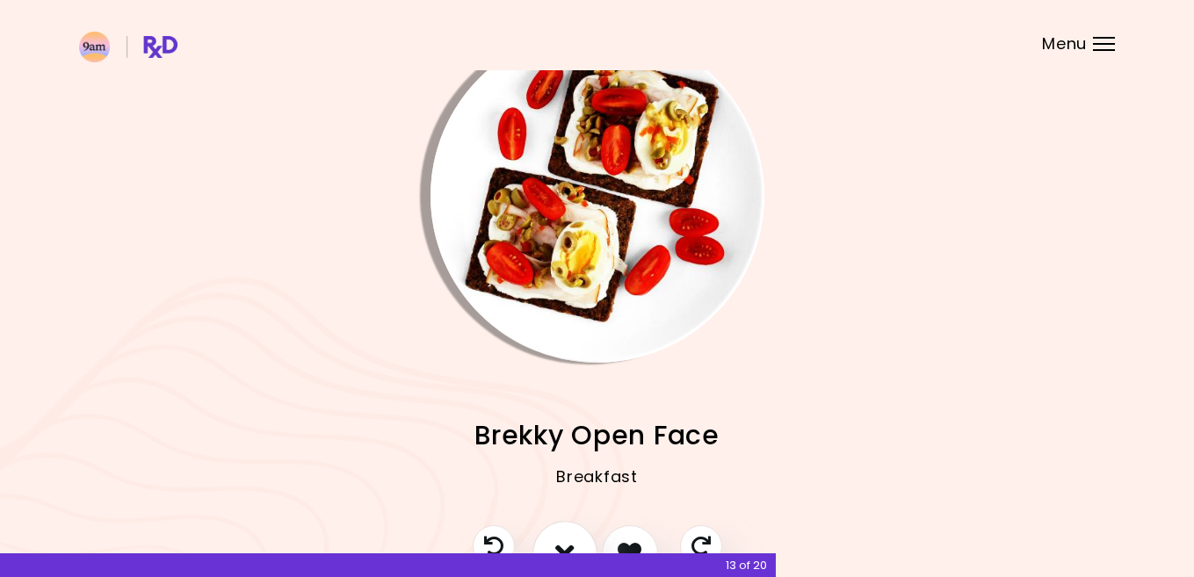
click at [568, 537] on button "I don't like this recipe" at bounding box center [564, 553] width 65 height 65
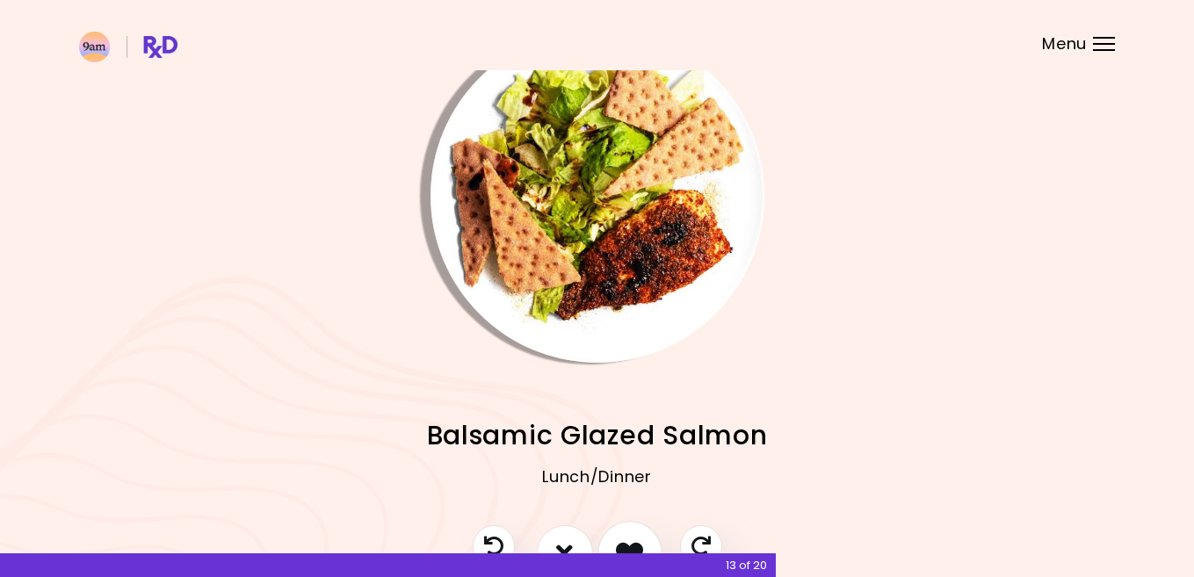
click at [625, 539] on icon "I like this recipe" at bounding box center [629, 552] width 27 height 27
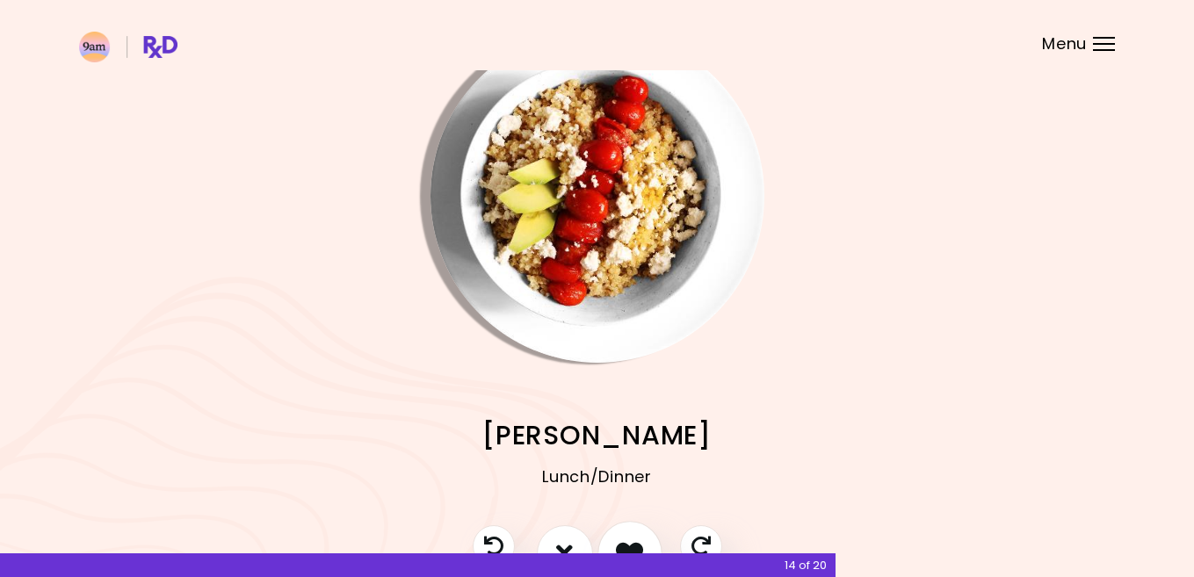
click at [625, 539] on icon "I like this recipe" at bounding box center [629, 552] width 27 height 27
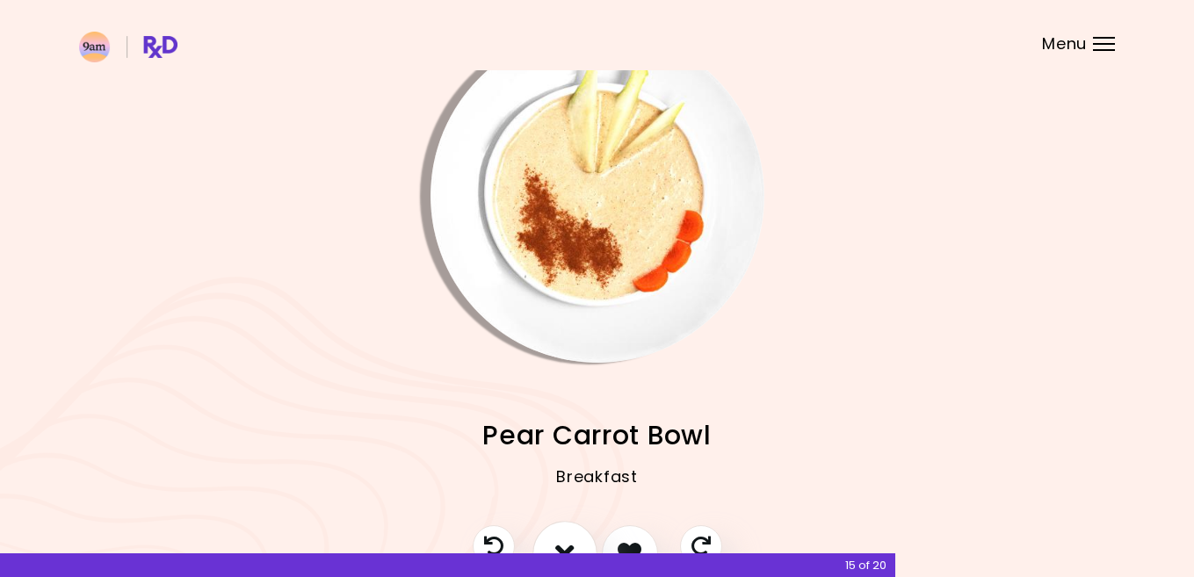
click at [570, 533] on button "I don't like this recipe" at bounding box center [564, 553] width 65 height 65
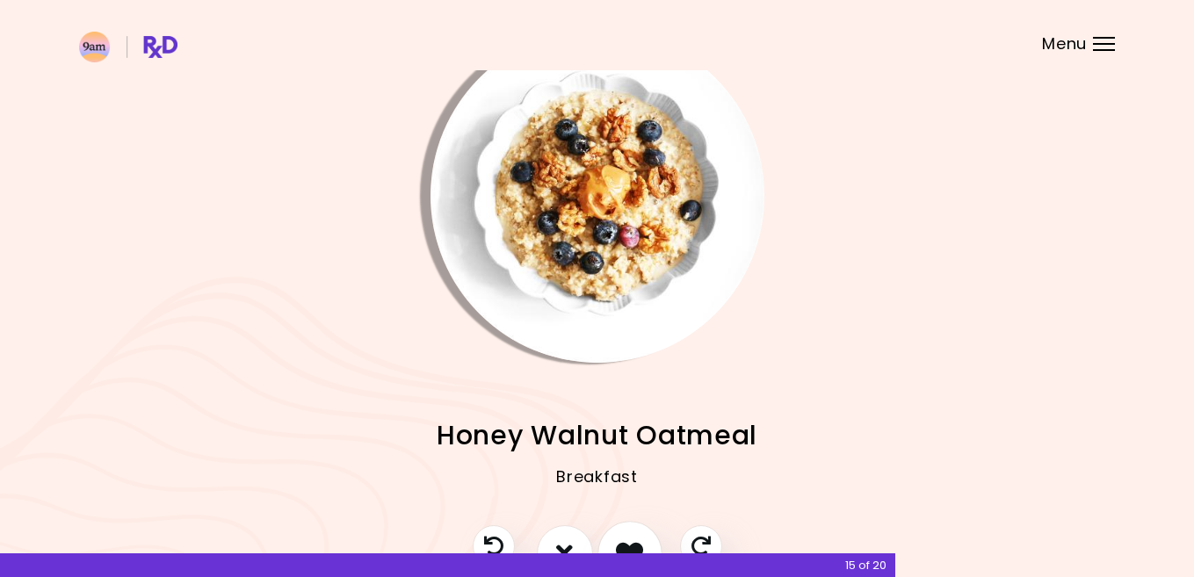
click at [618, 539] on icon "I like this recipe" at bounding box center [629, 552] width 27 height 27
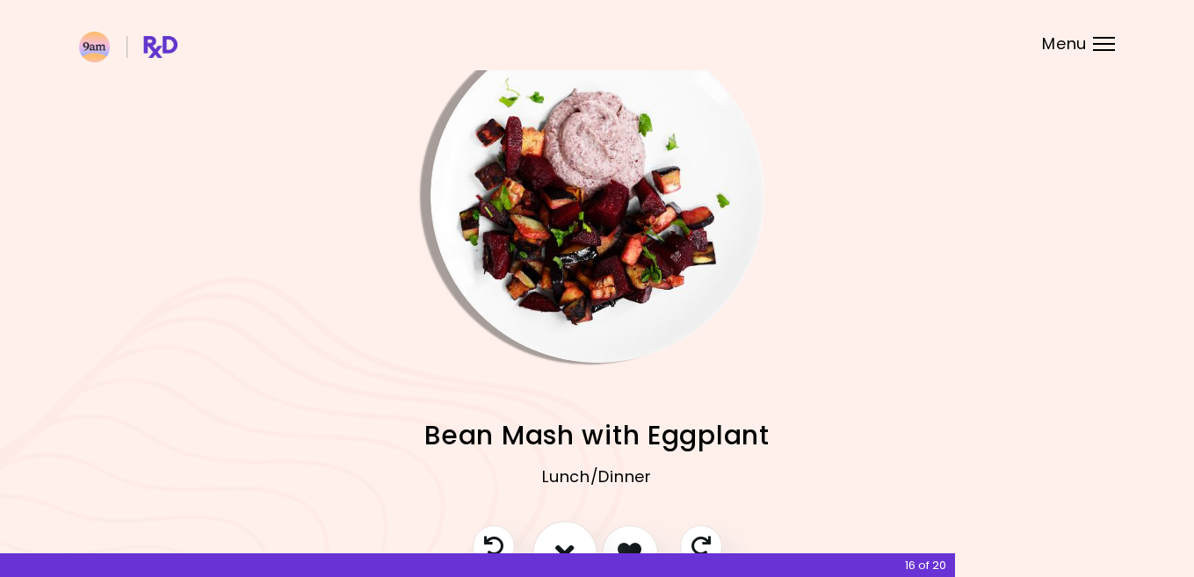
click at [565, 537] on button "I don't like this recipe" at bounding box center [564, 553] width 65 height 65
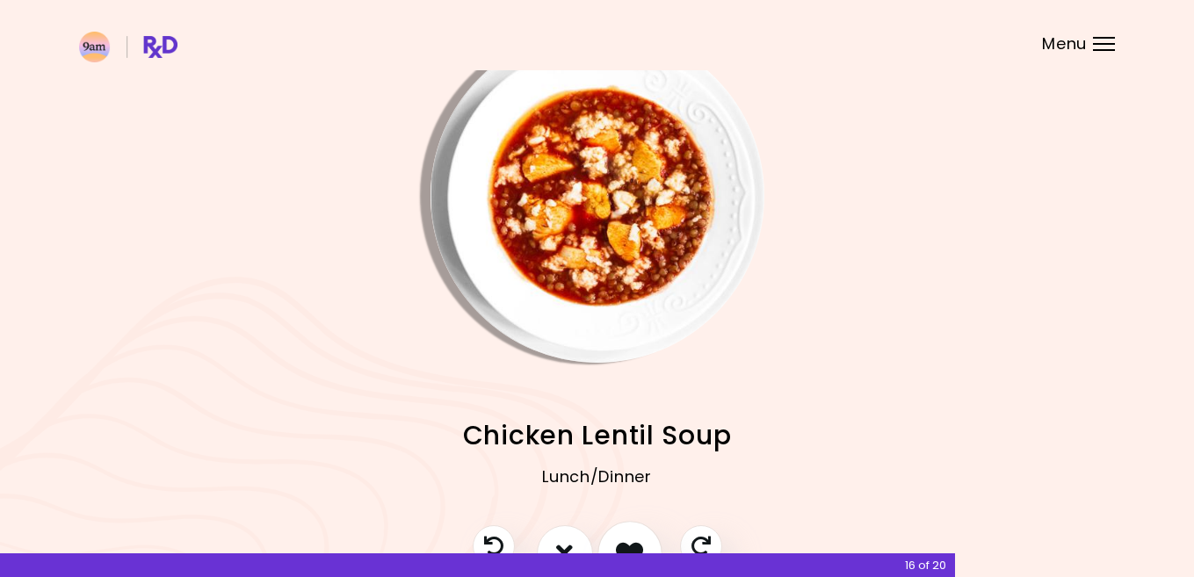
click at [615, 538] on button "I like this recipe" at bounding box center [629, 553] width 65 height 65
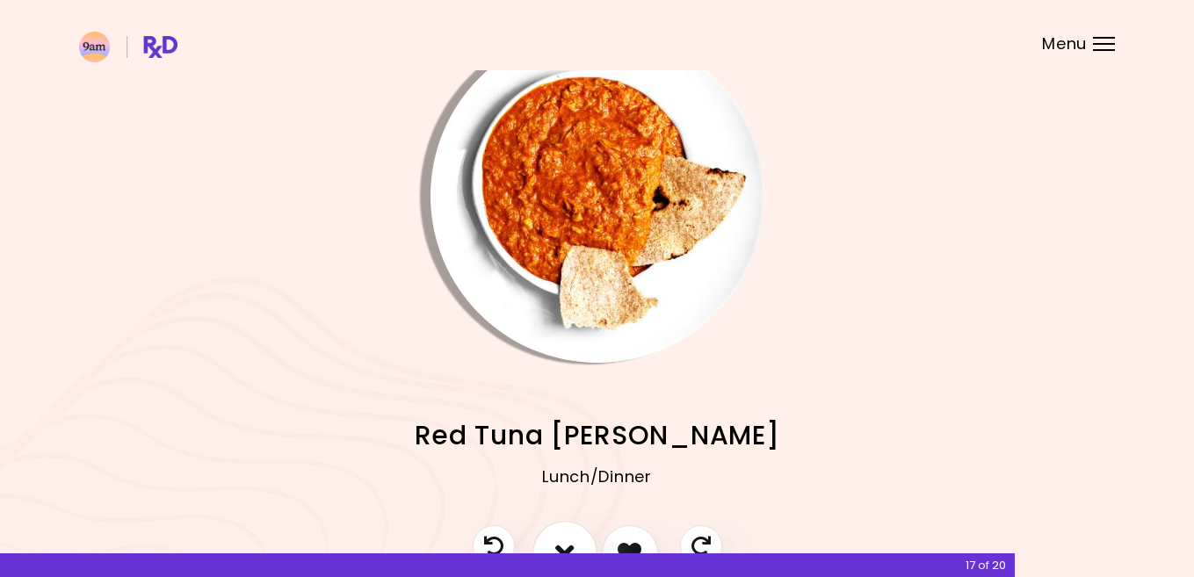
click at [565, 531] on button "I don't like this recipe" at bounding box center [564, 553] width 65 height 65
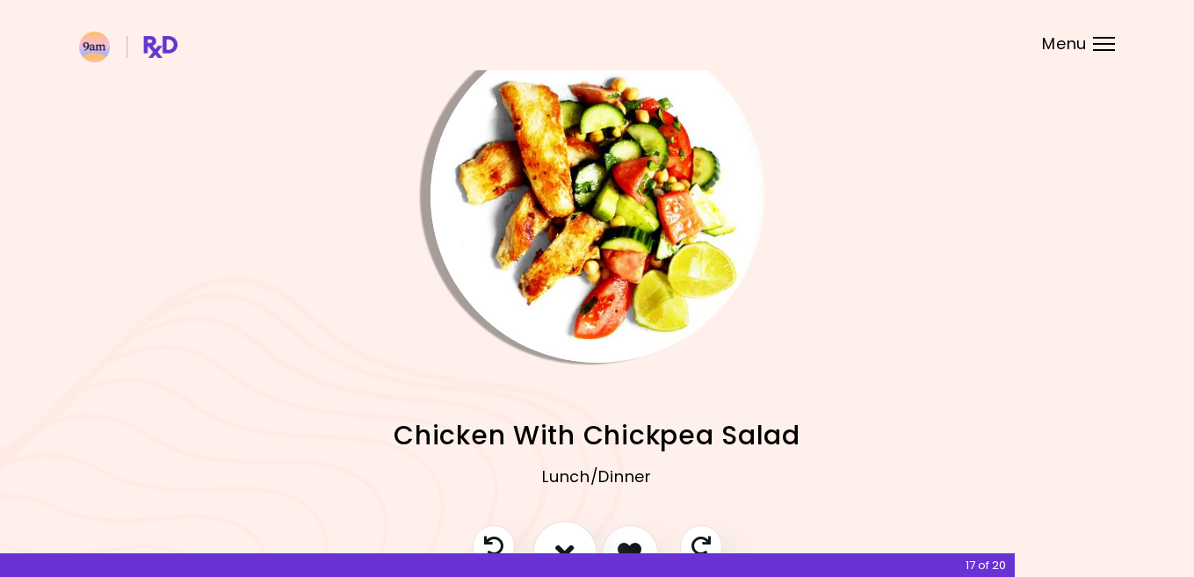
click at [567, 532] on button "I don't like this recipe" at bounding box center [564, 553] width 65 height 65
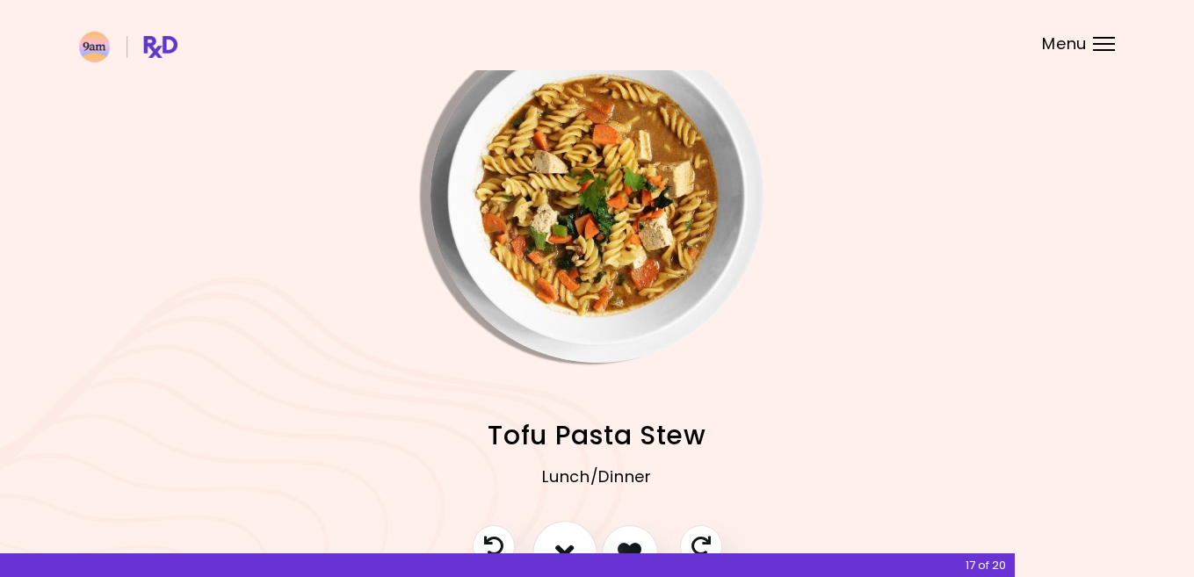
click at [568, 531] on button "I don't like this recipe" at bounding box center [564, 553] width 65 height 65
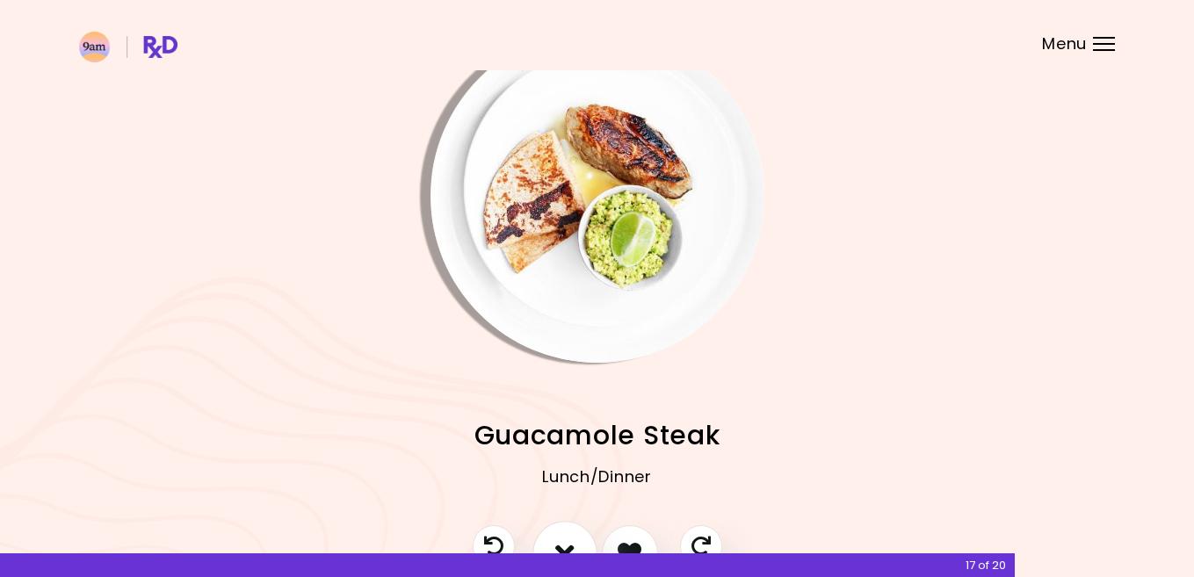
click at [567, 531] on button "I don't like this recipe" at bounding box center [564, 553] width 65 height 65
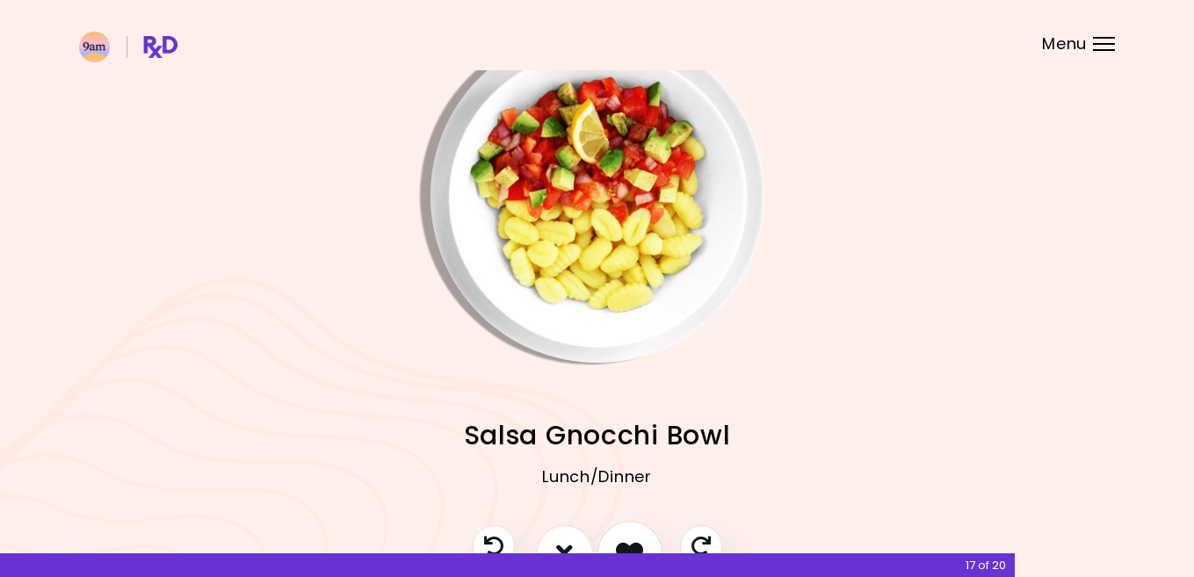
click at [631, 530] on button "I like this recipe" at bounding box center [629, 553] width 65 height 65
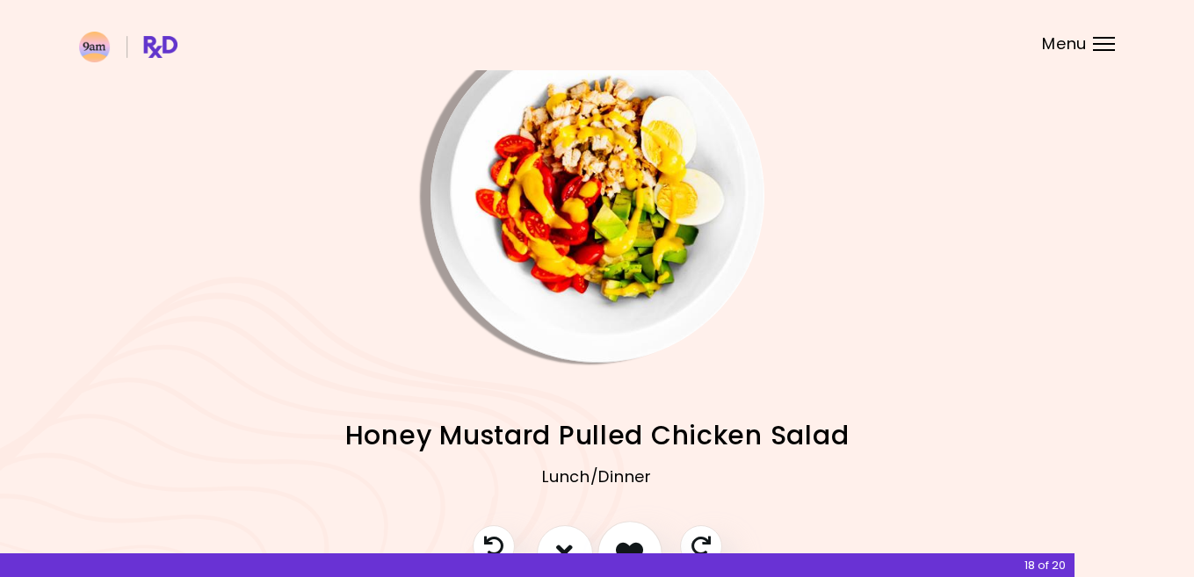
click at [631, 531] on button "I like this recipe" at bounding box center [629, 553] width 65 height 65
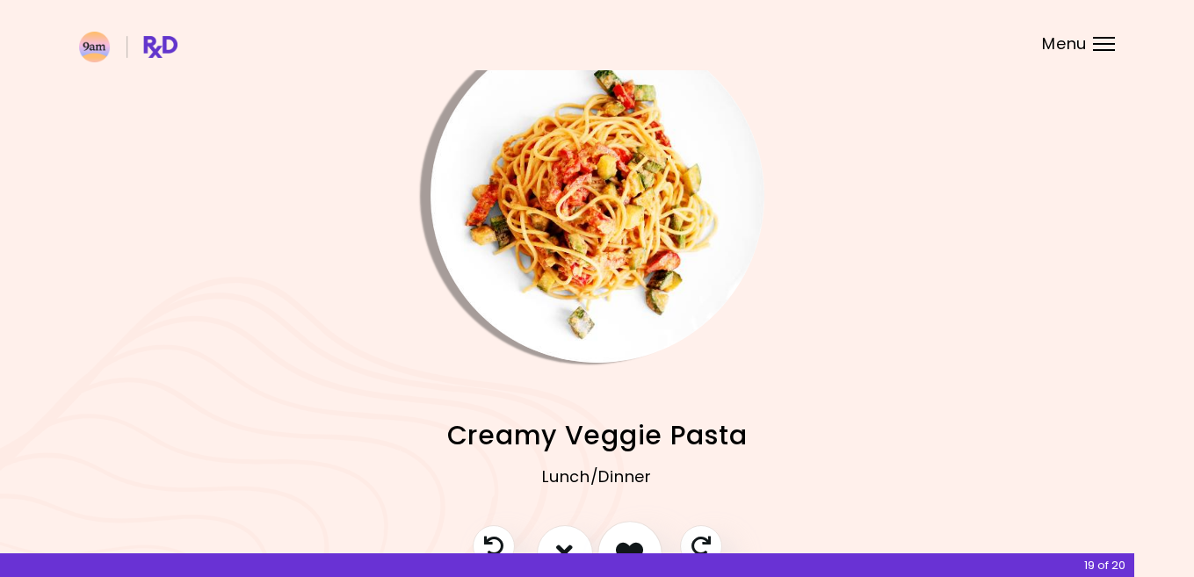
click at [631, 531] on button "I like this recipe" at bounding box center [629, 553] width 65 height 65
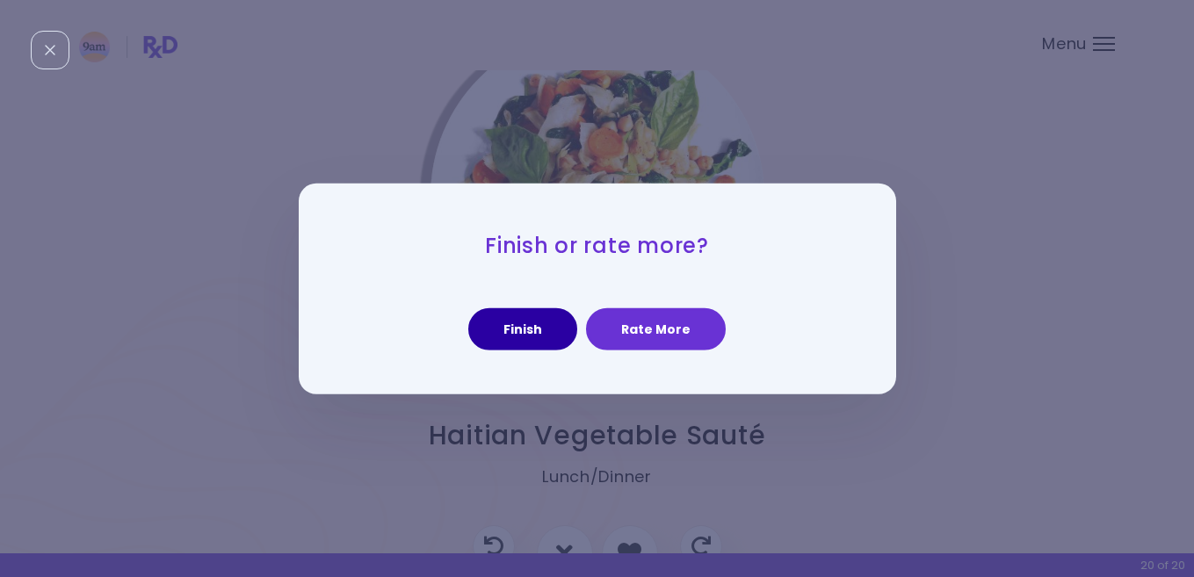
click at [529, 322] on button "Finish" at bounding box center [522, 329] width 109 height 42
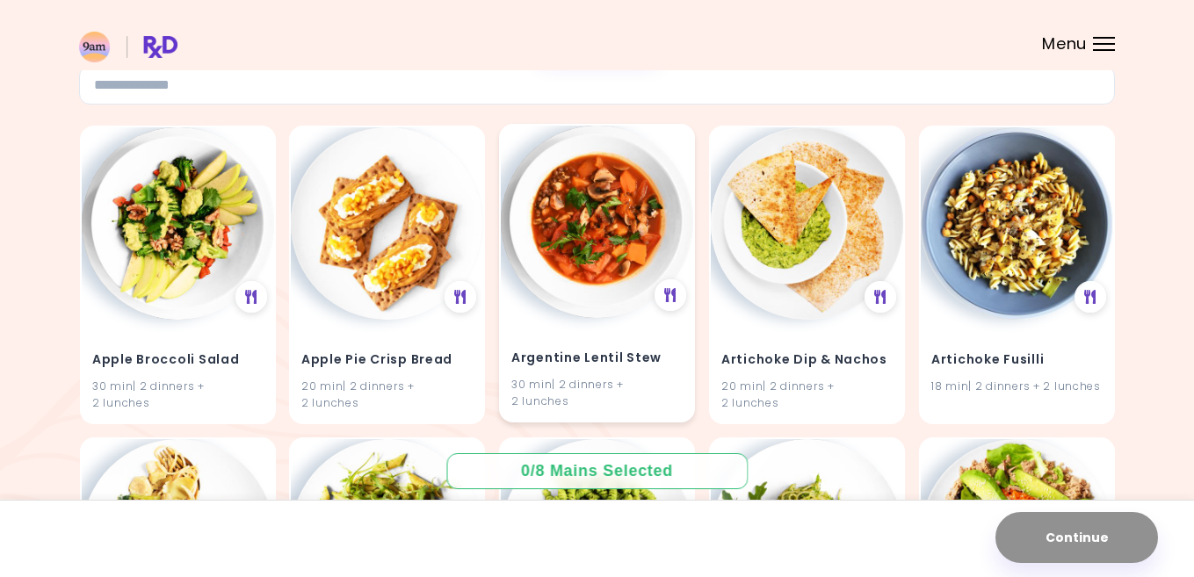
scroll to position [142, 0]
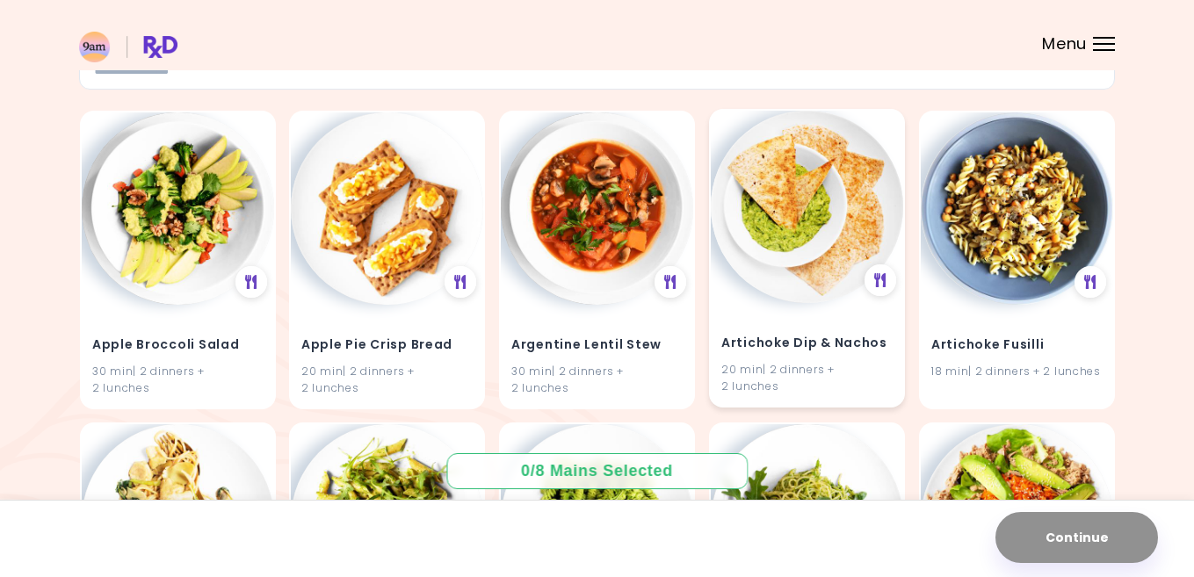
click at [830, 238] on img at bounding box center [807, 207] width 192 height 192
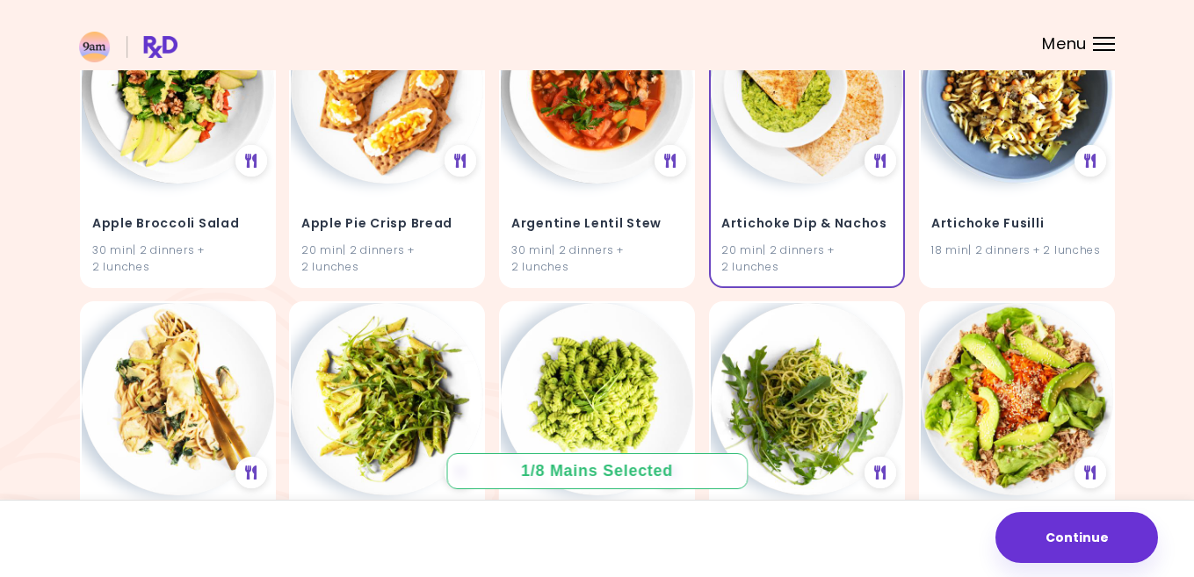
scroll to position [430, 0]
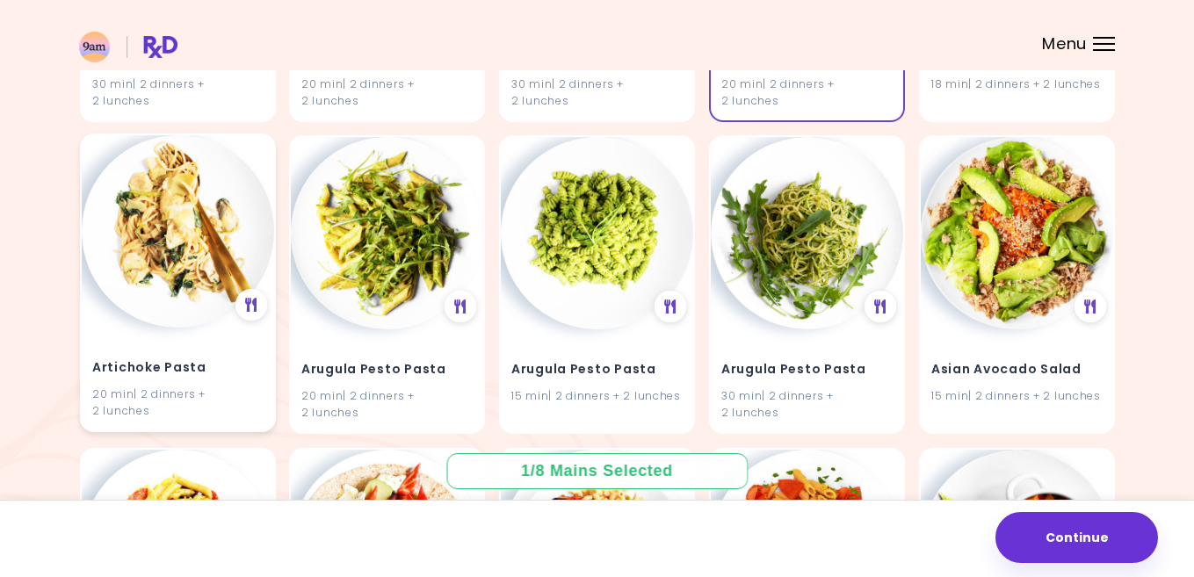
click at [215, 242] on img at bounding box center [178, 231] width 192 height 192
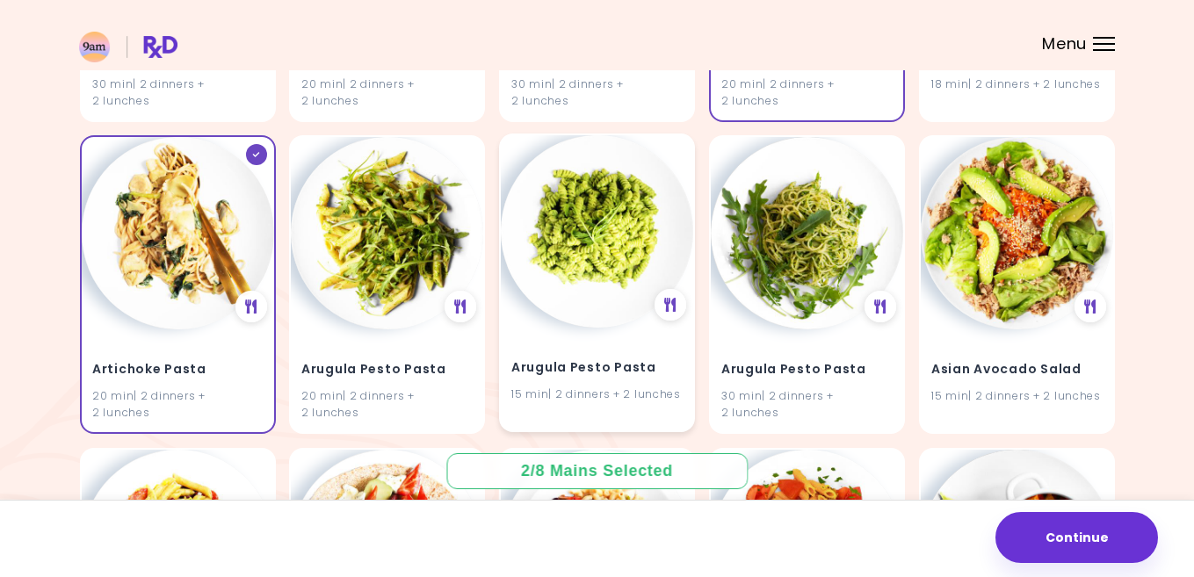
click at [588, 278] on img at bounding box center [597, 231] width 192 height 192
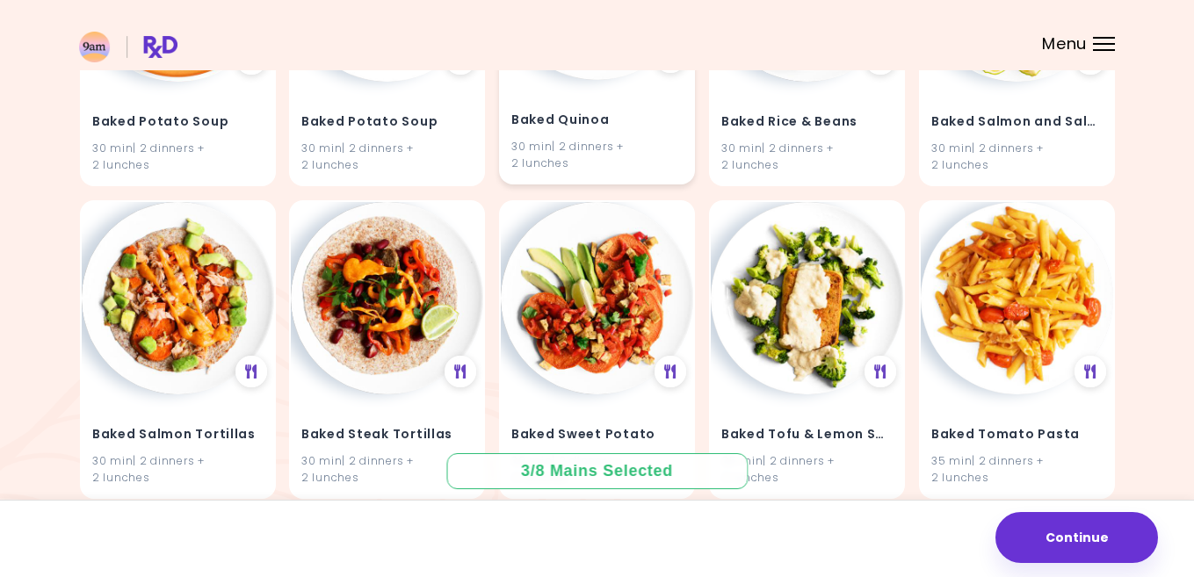
scroll to position [4250, 0]
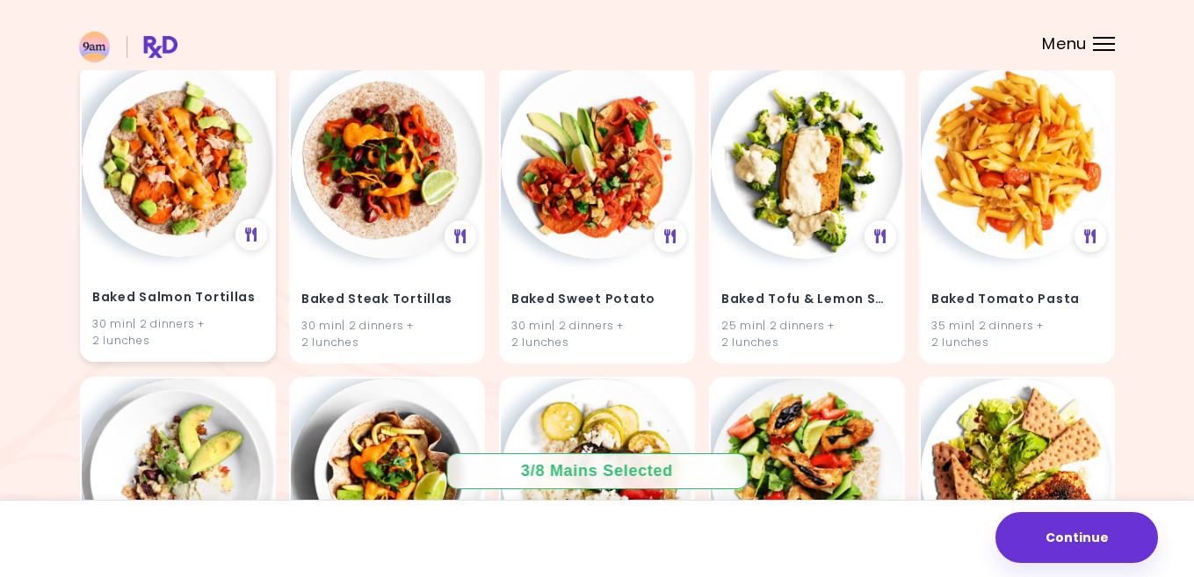
click at [188, 173] on img at bounding box center [178, 161] width 192 height 192
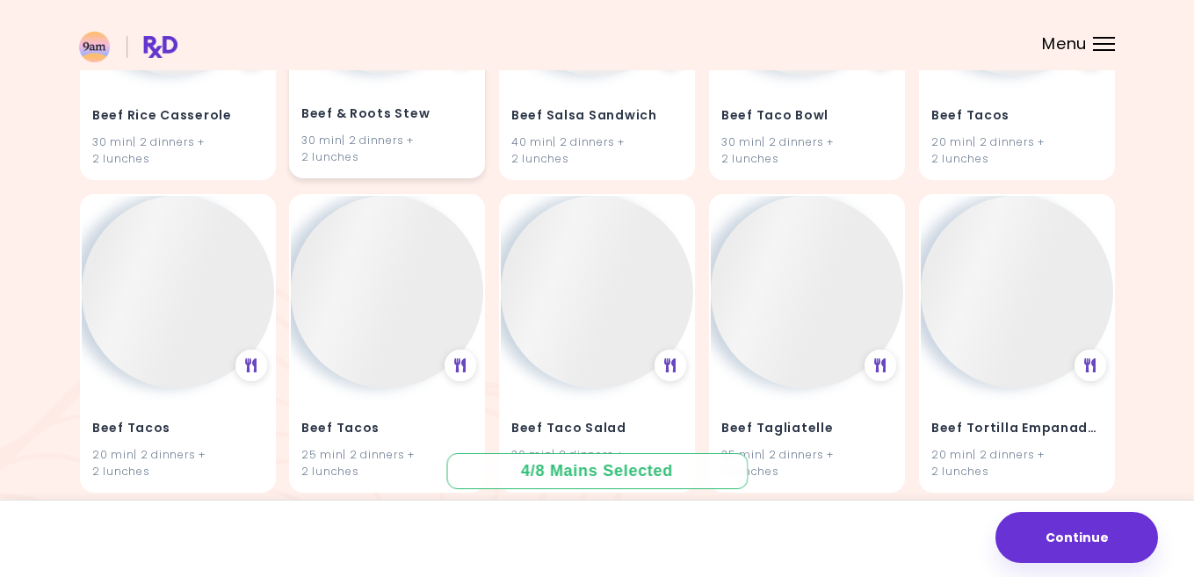
scroll to position [13188, 0]
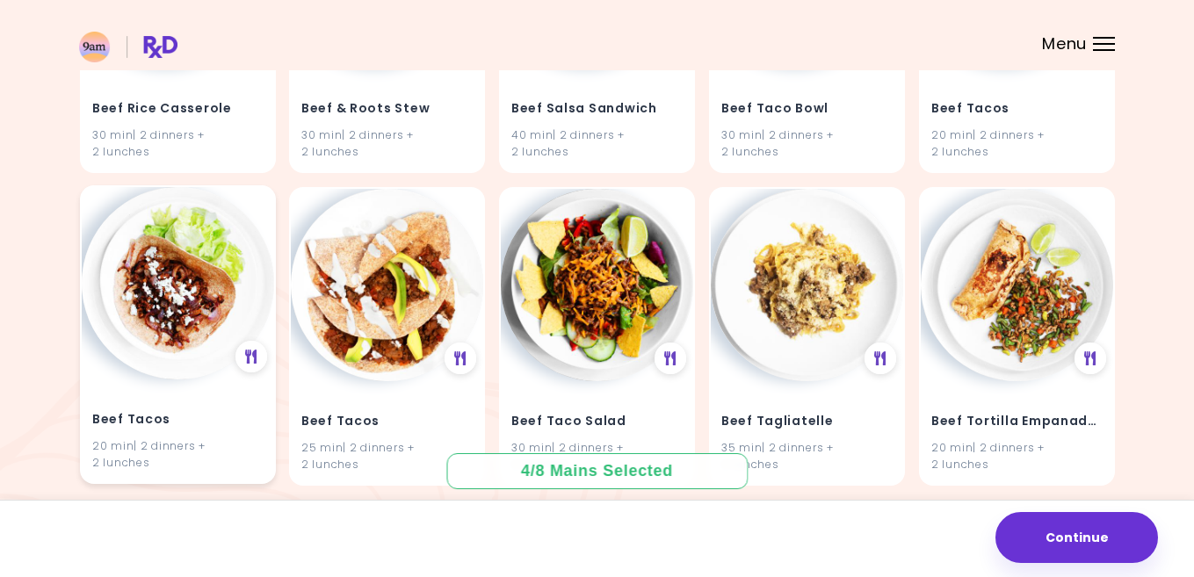
click at [185, 225] on img at bounding box center [178, 283] width 192 height 192
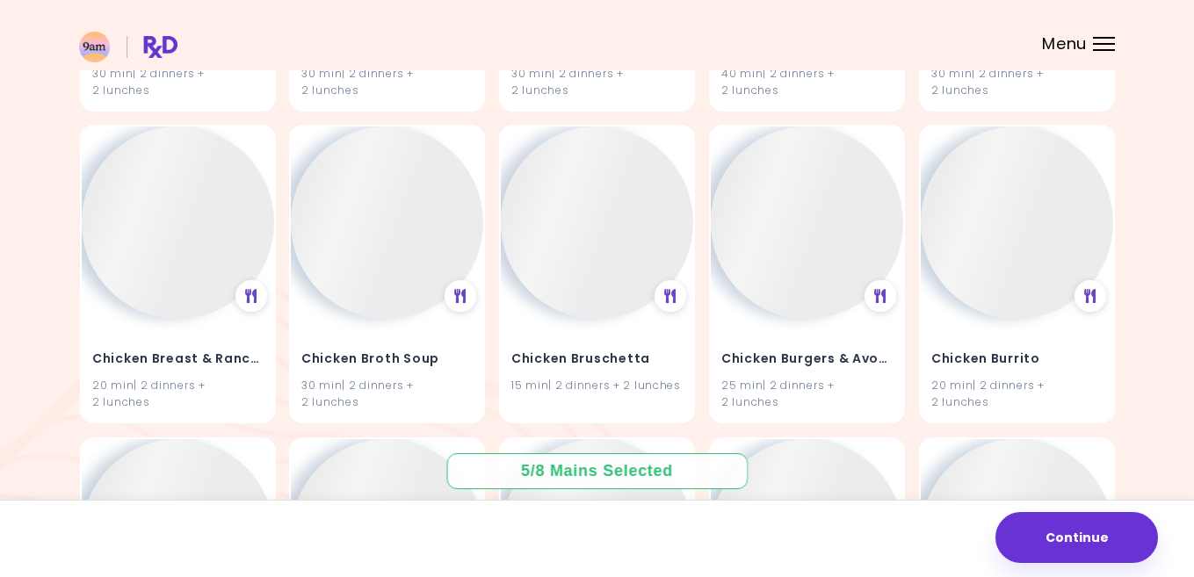
scroll to position [23248, 0]
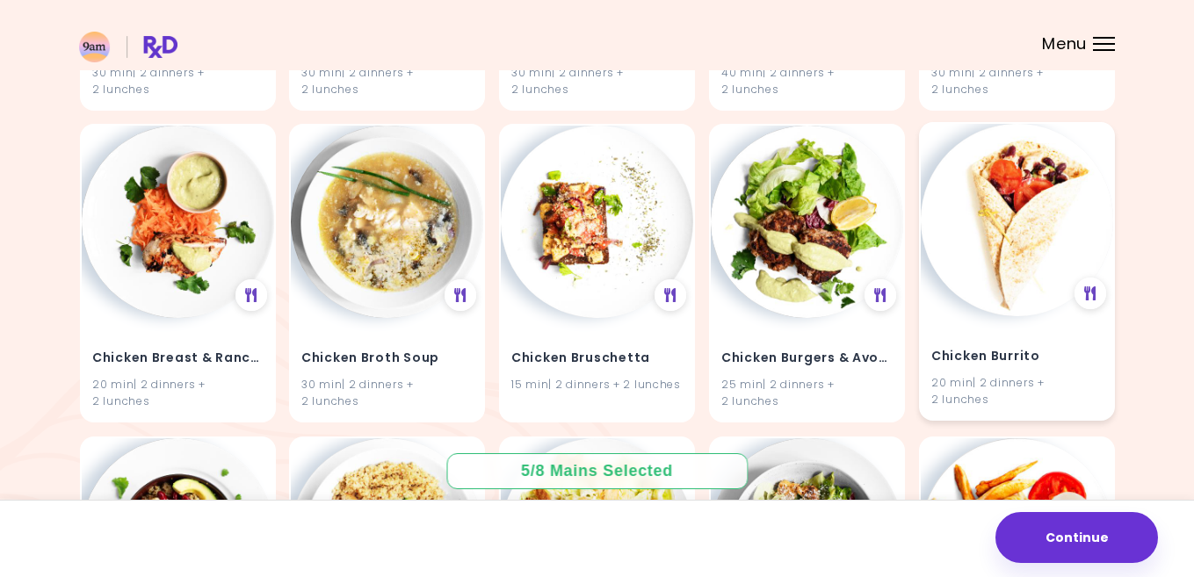
click at [1023, 155] on img at bounding box center [1017, 220] width 192 height 192
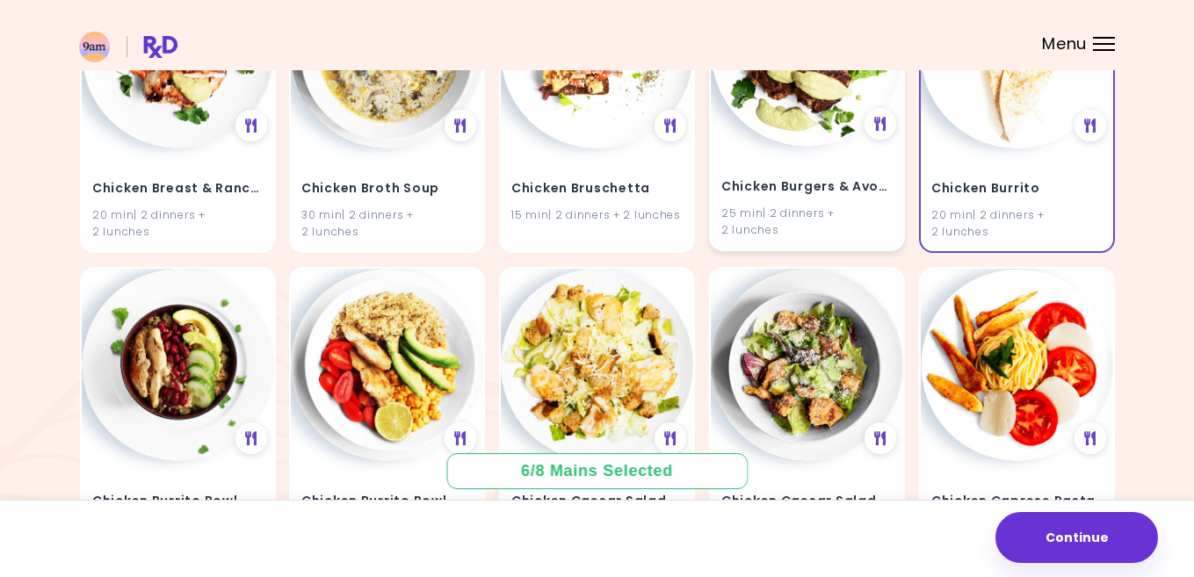
scroll to position [23422, 0]
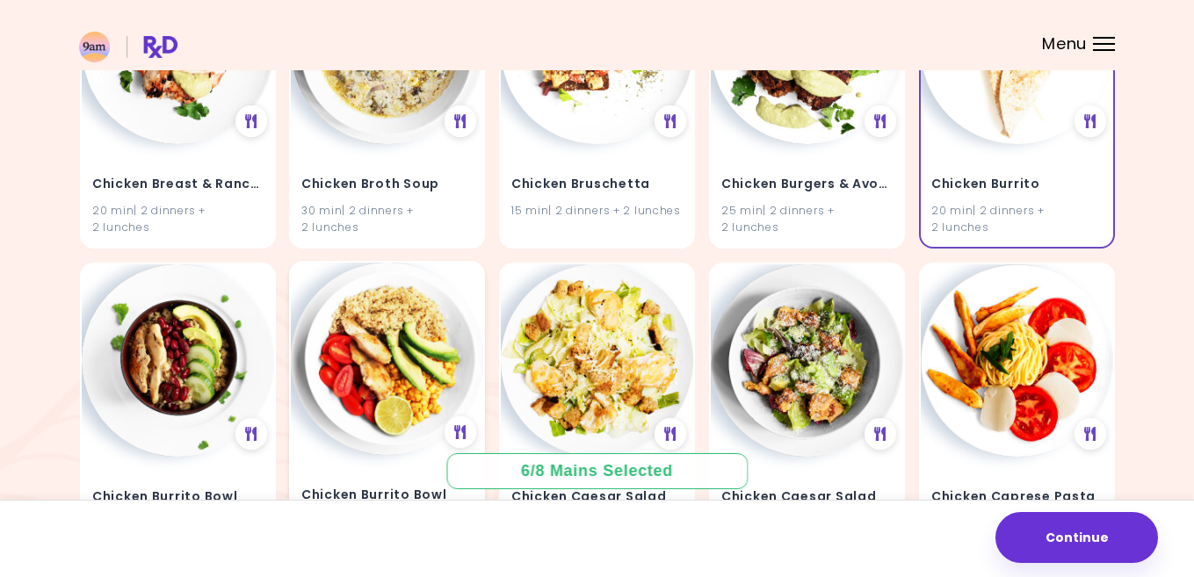
click at [416, 336] on img at bounding box center [387, 359] width 192 height 192
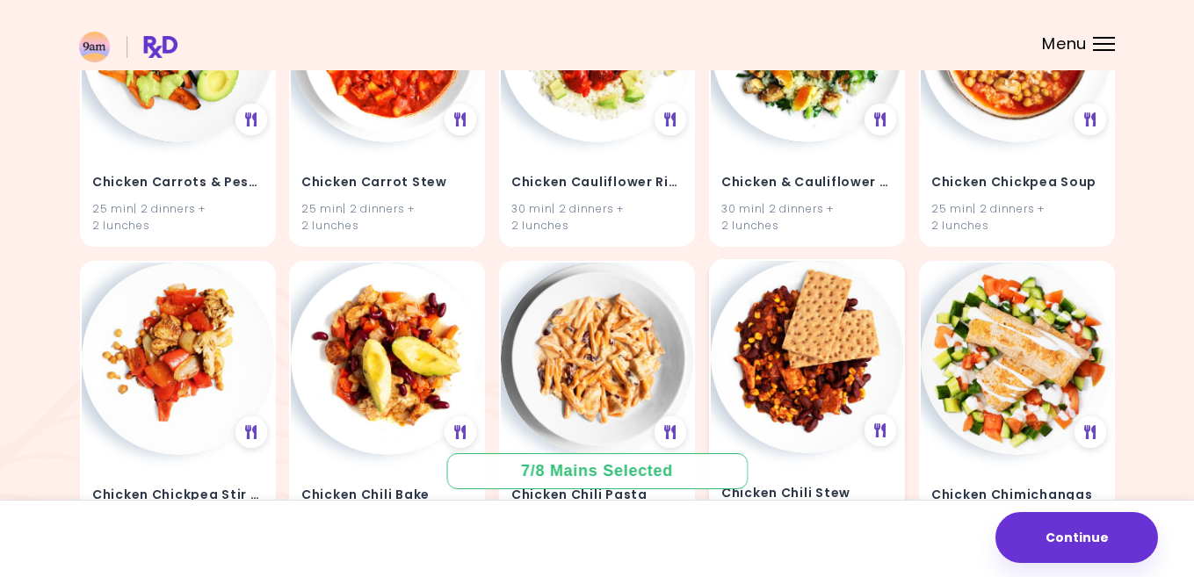
scroll to position [24048, 0]
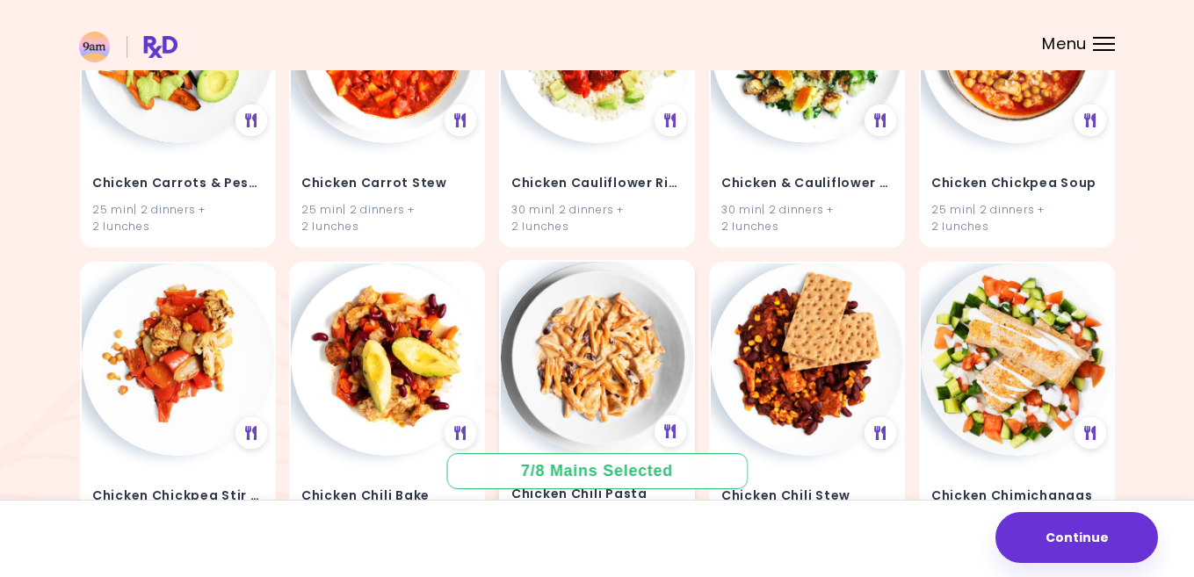
click at [630, 350] on img at bounding box center [597, 358] width 192 height 192
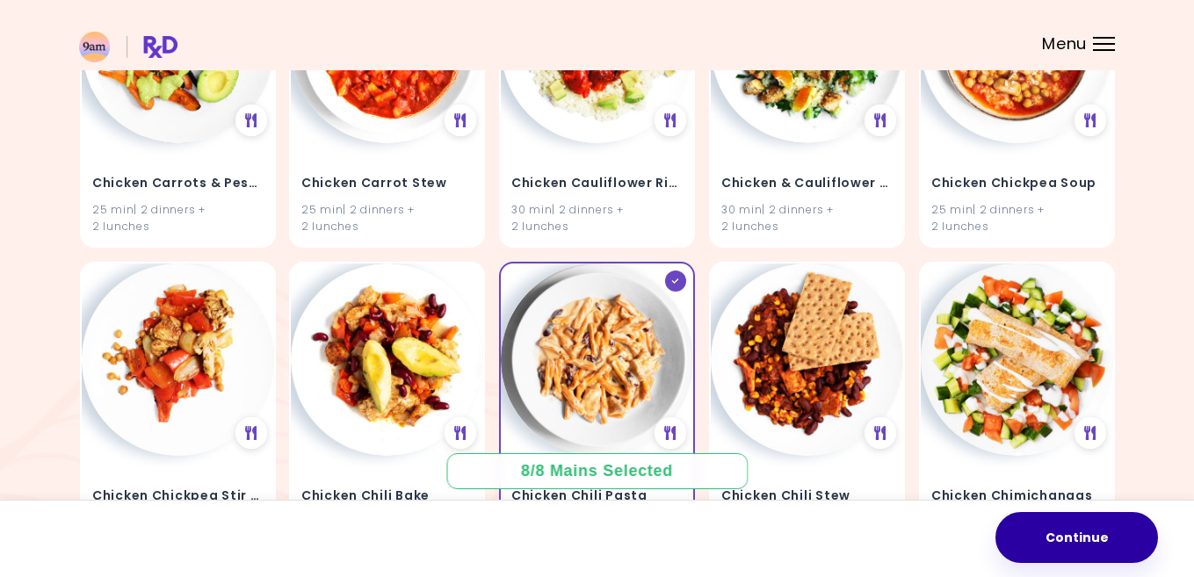
click at [1058, 532] on button "Continue" at bounding box center [1076, 537] width 163 height 51
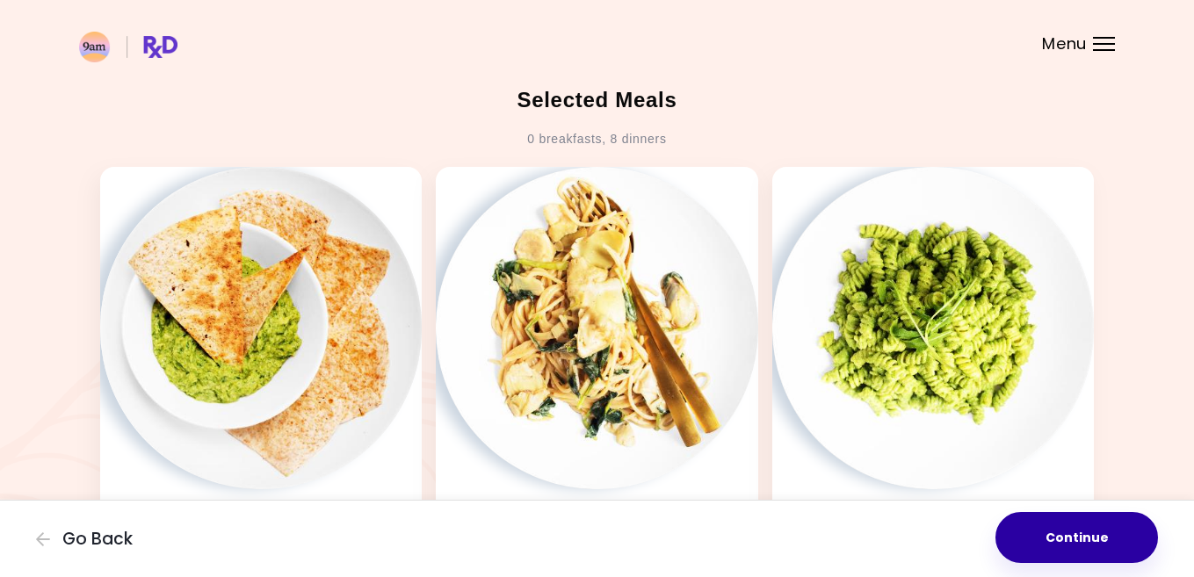
click at [1051, 532] on button "Continue" at bounding box center [1076, 537] width 163 height 51
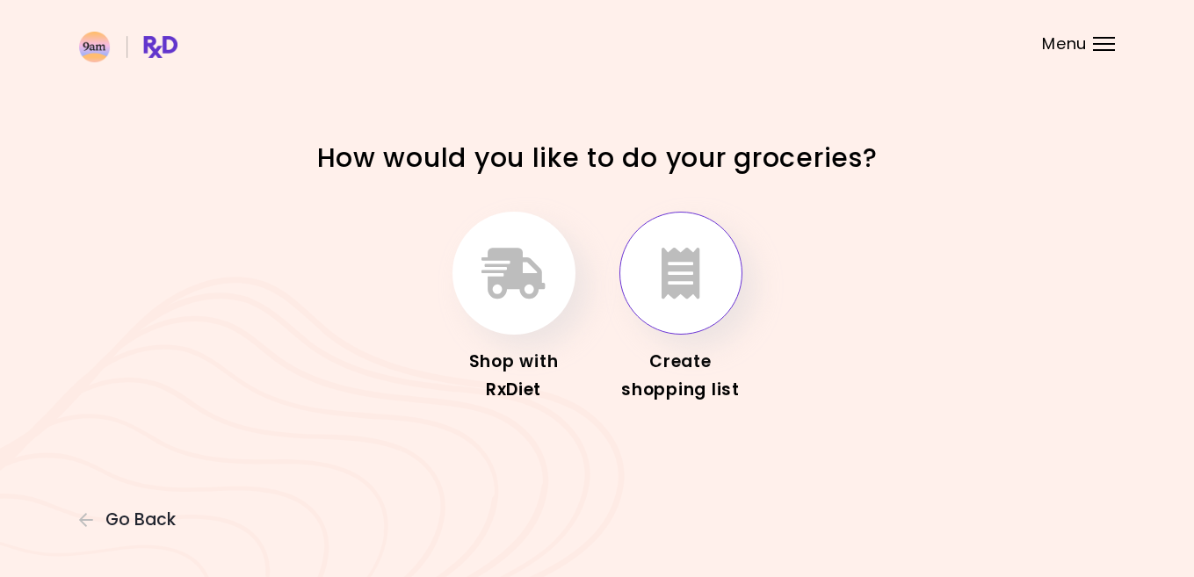
click at [687, 280] on icon "button" at bounding box center [680, 273] width 39 height 51
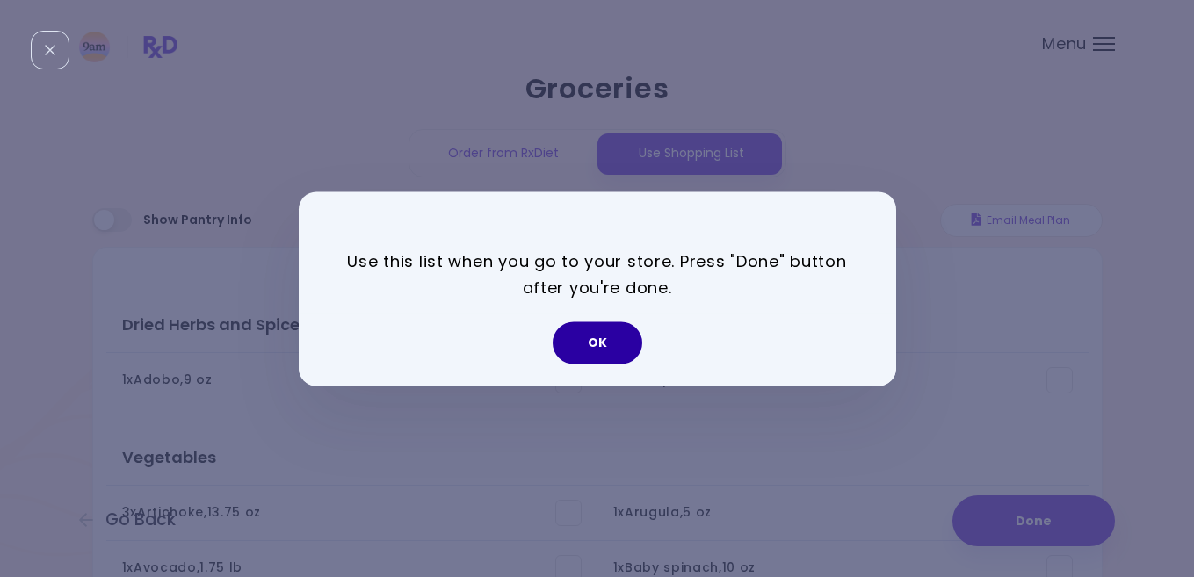
click at [590, 345] on button "OK" at bounding box center [598, 343] width 90 height 42
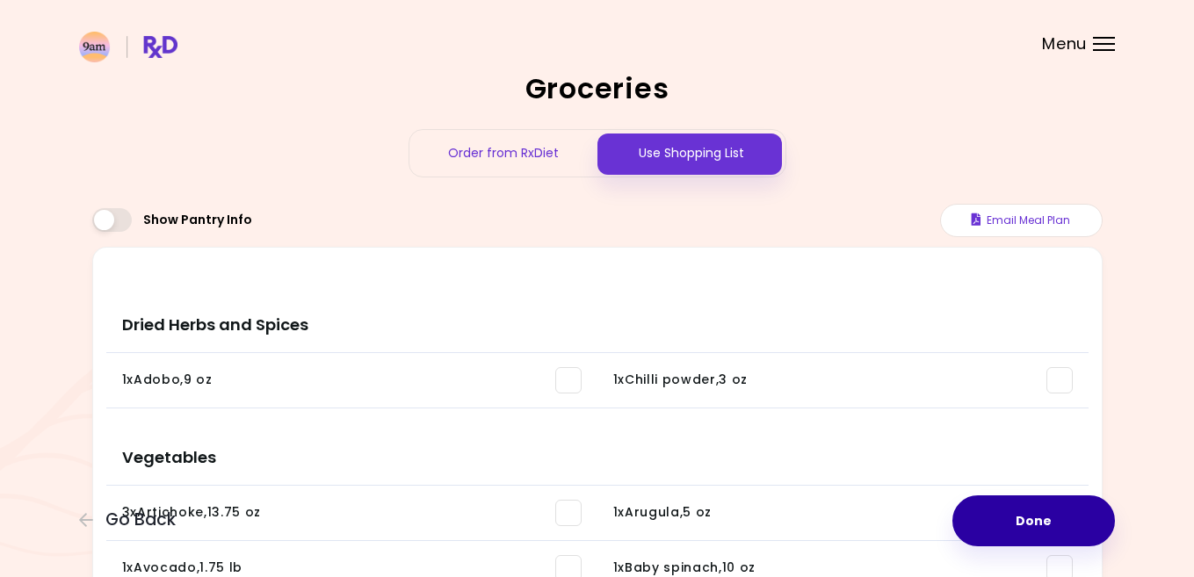
click at [1042, 523] on button "Done" at bounding box center [1033, 520] width 163 height 51
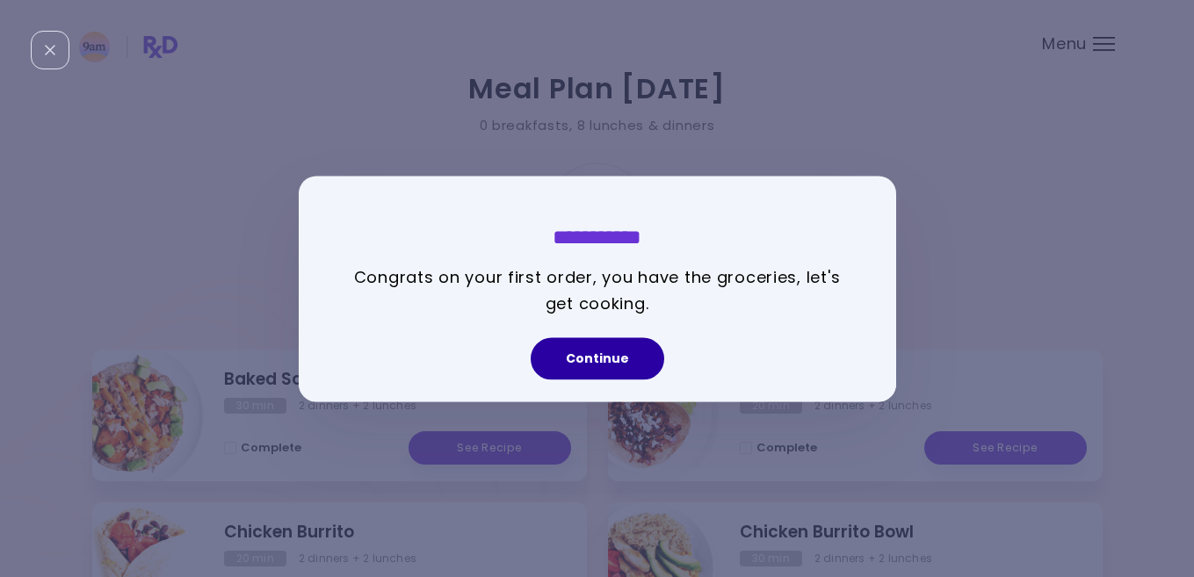
click at [582, 346] on button "Continue" at bounding box center [598, 358] width 134 height 42
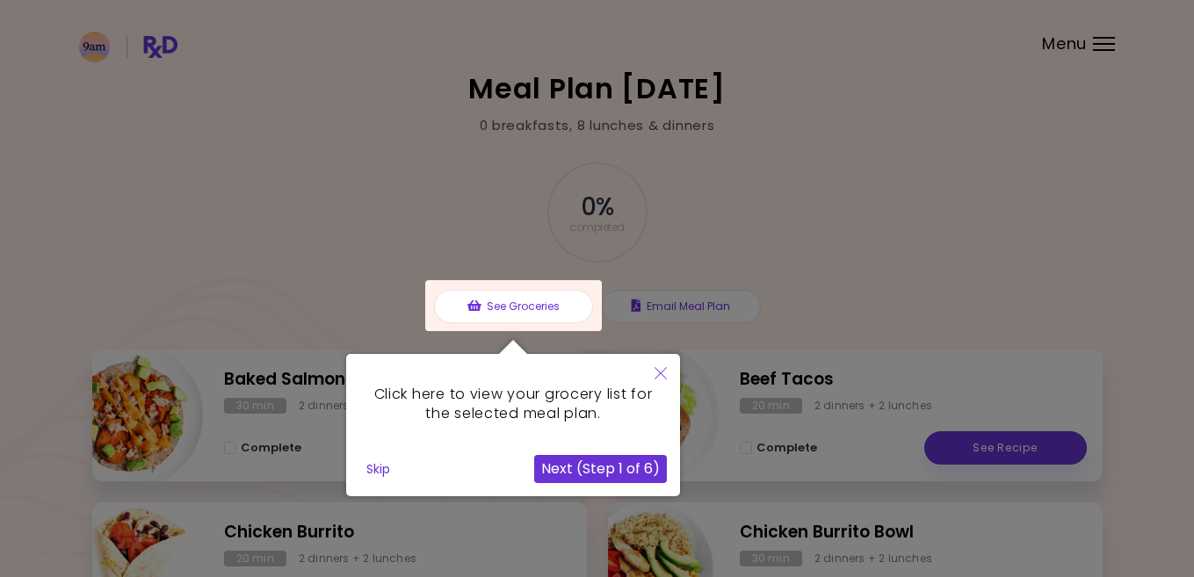
click at [626, 460] on button "Next (Step 1 of 6)" at bounding box center [600, 469] width 133 height 28
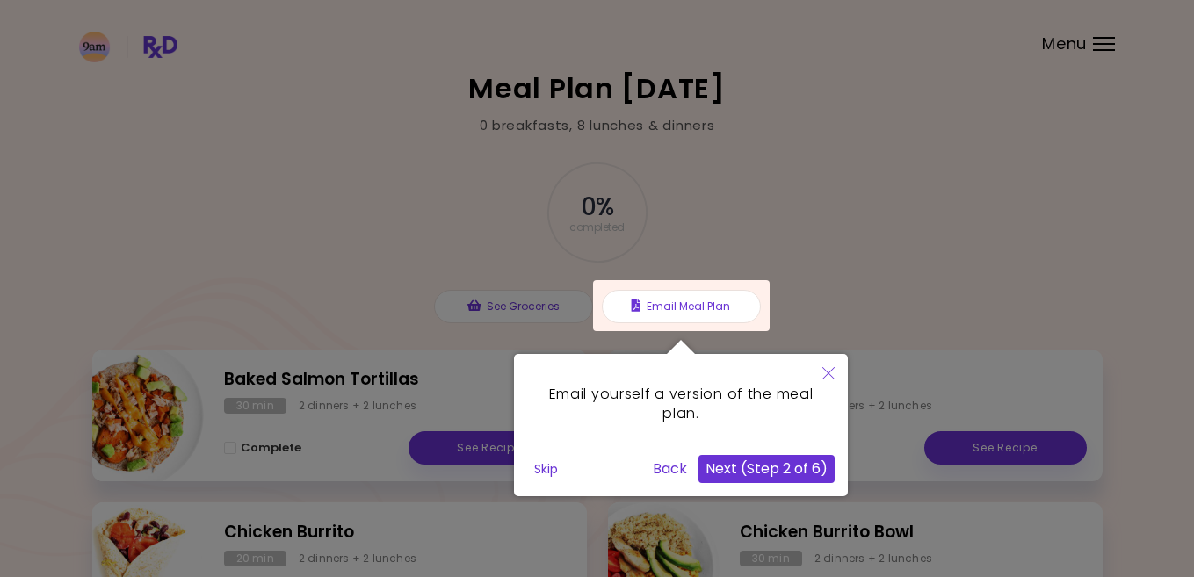
click at [552, 468] on button "Skip" at bounding box center [546, 469] width 38 height 26
